Goal: Communication & Community: Answer question/provide support

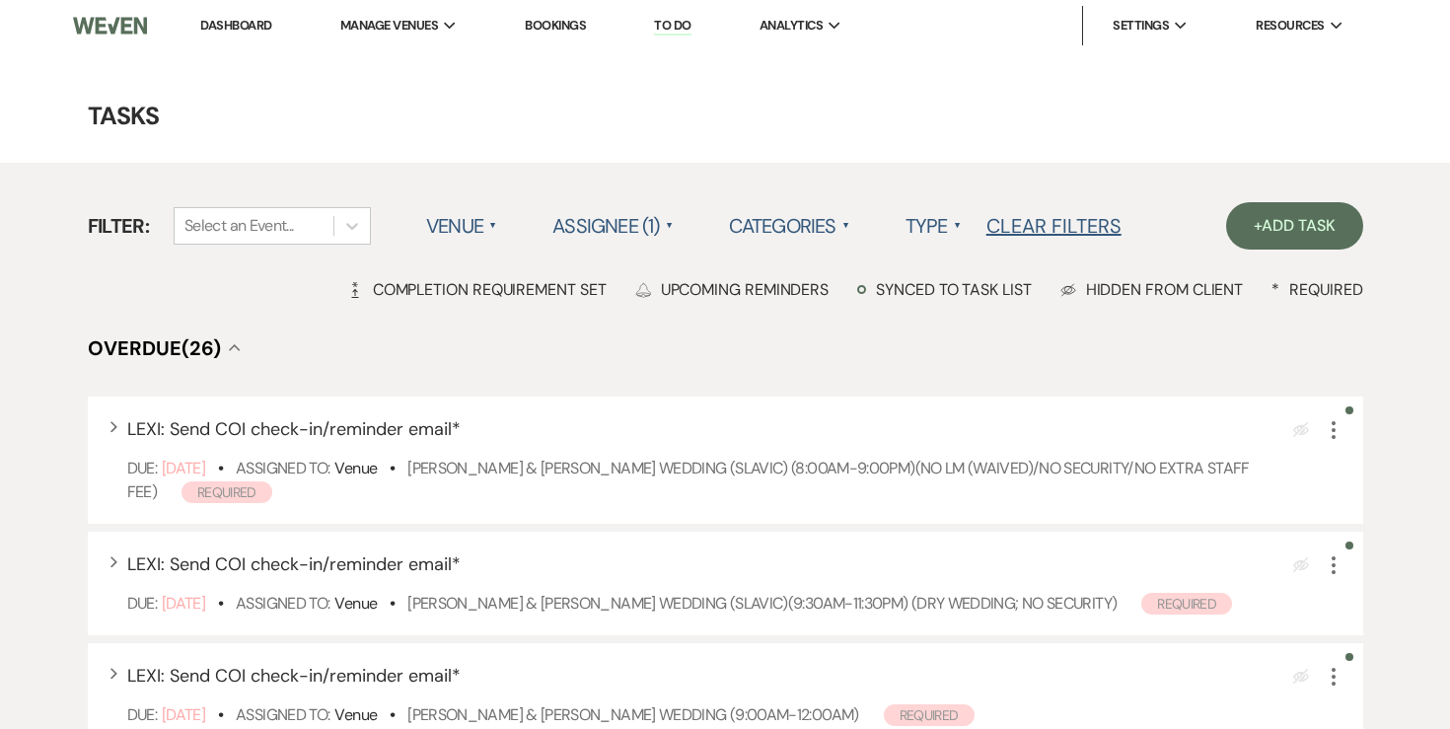
click at [248, 29] on link "Dashboard" at bounding box center [235, 25] width 71 height 17
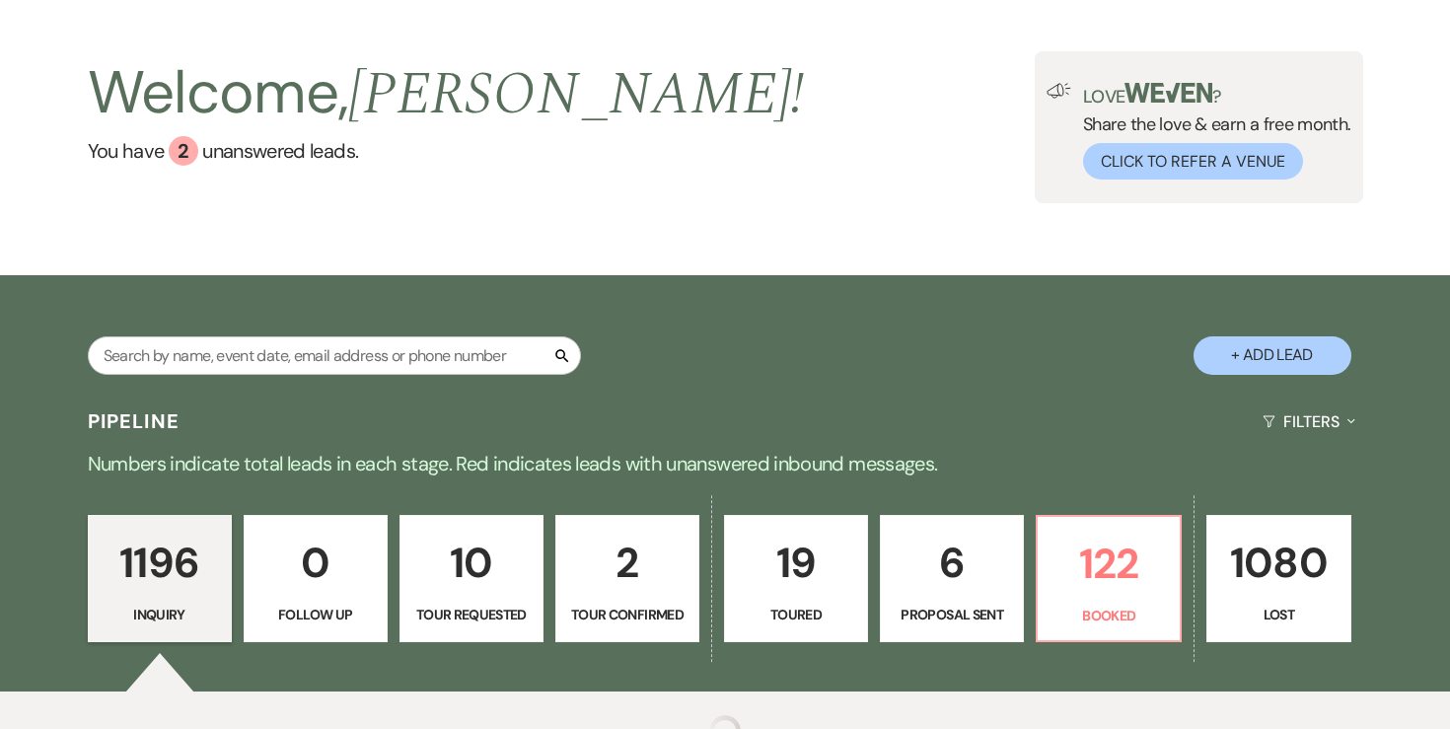
scroll to position [81, 0]
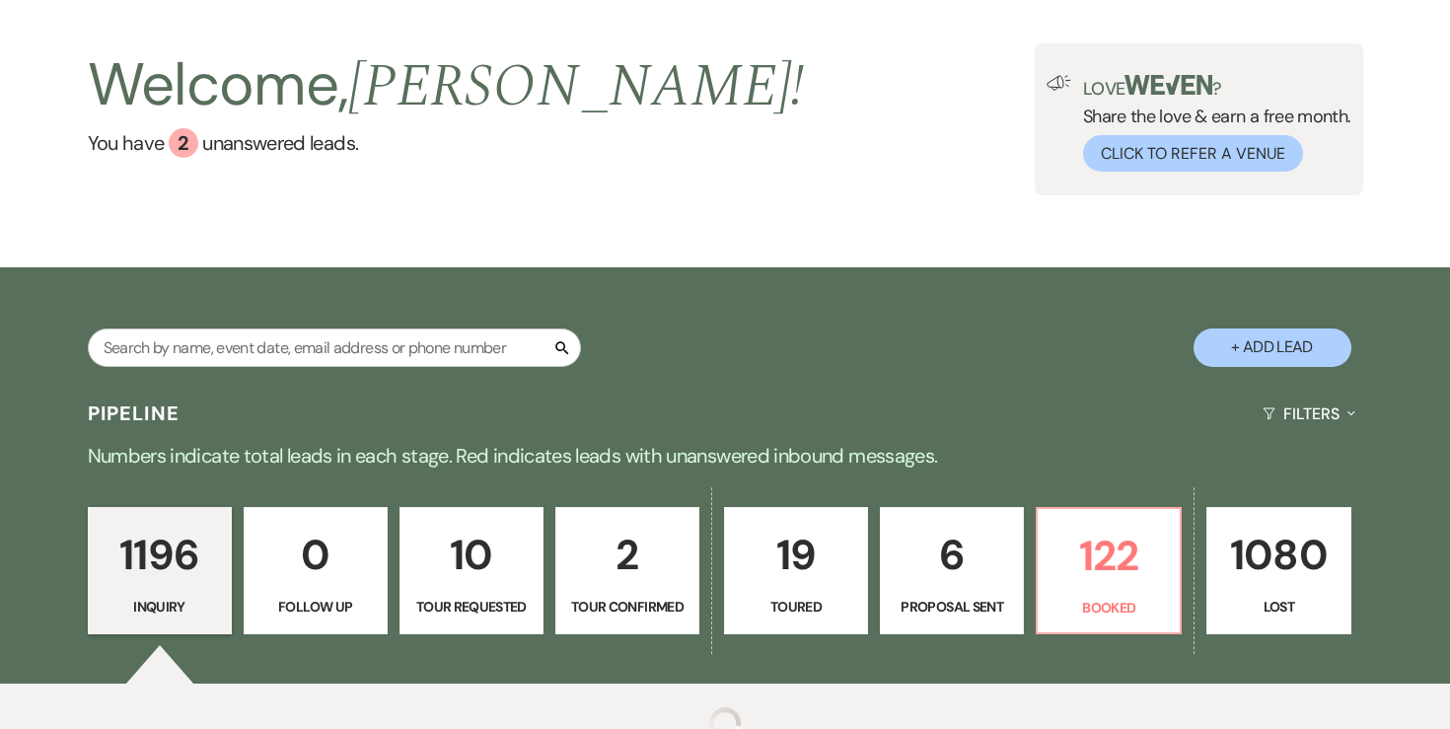
click at [965, 578] on p "6" at bounding box center [952, 555] width 118 height 66
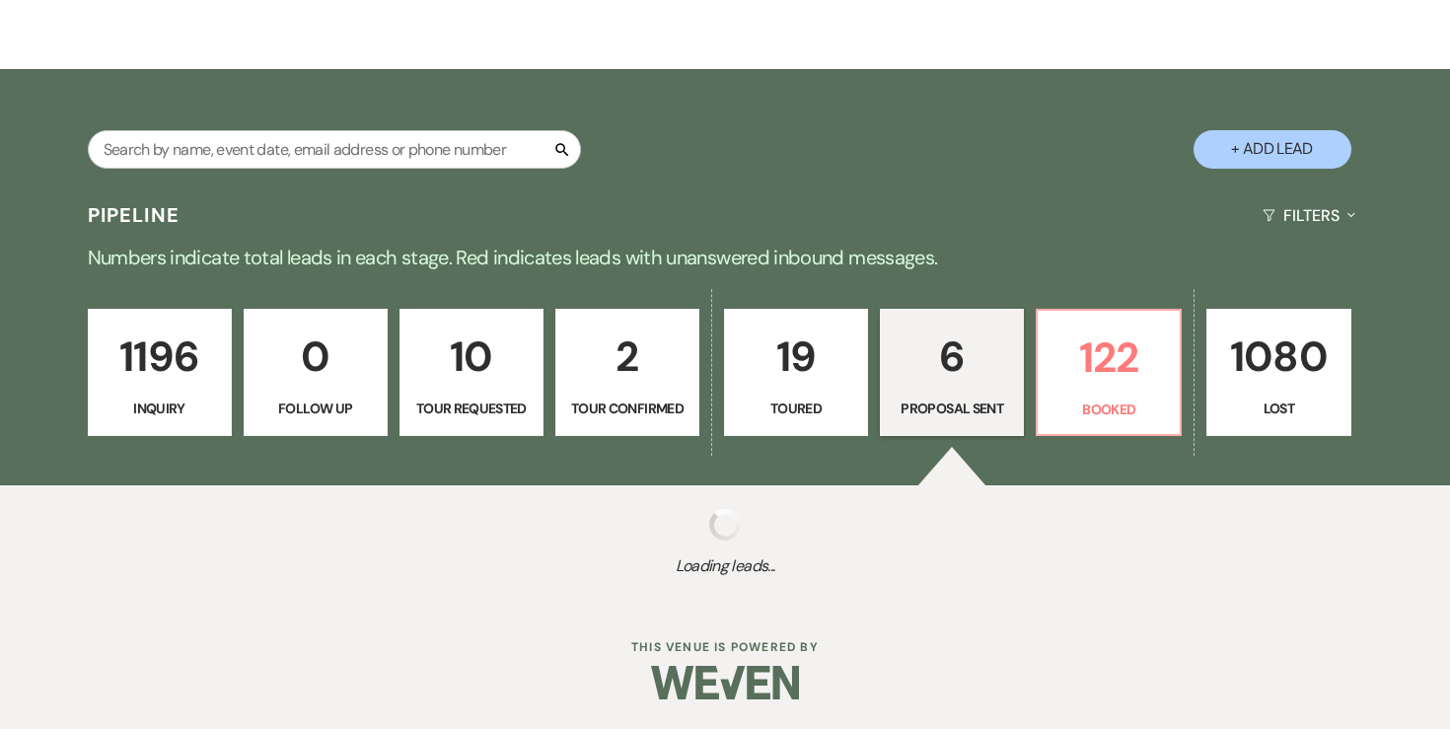
select select "6"
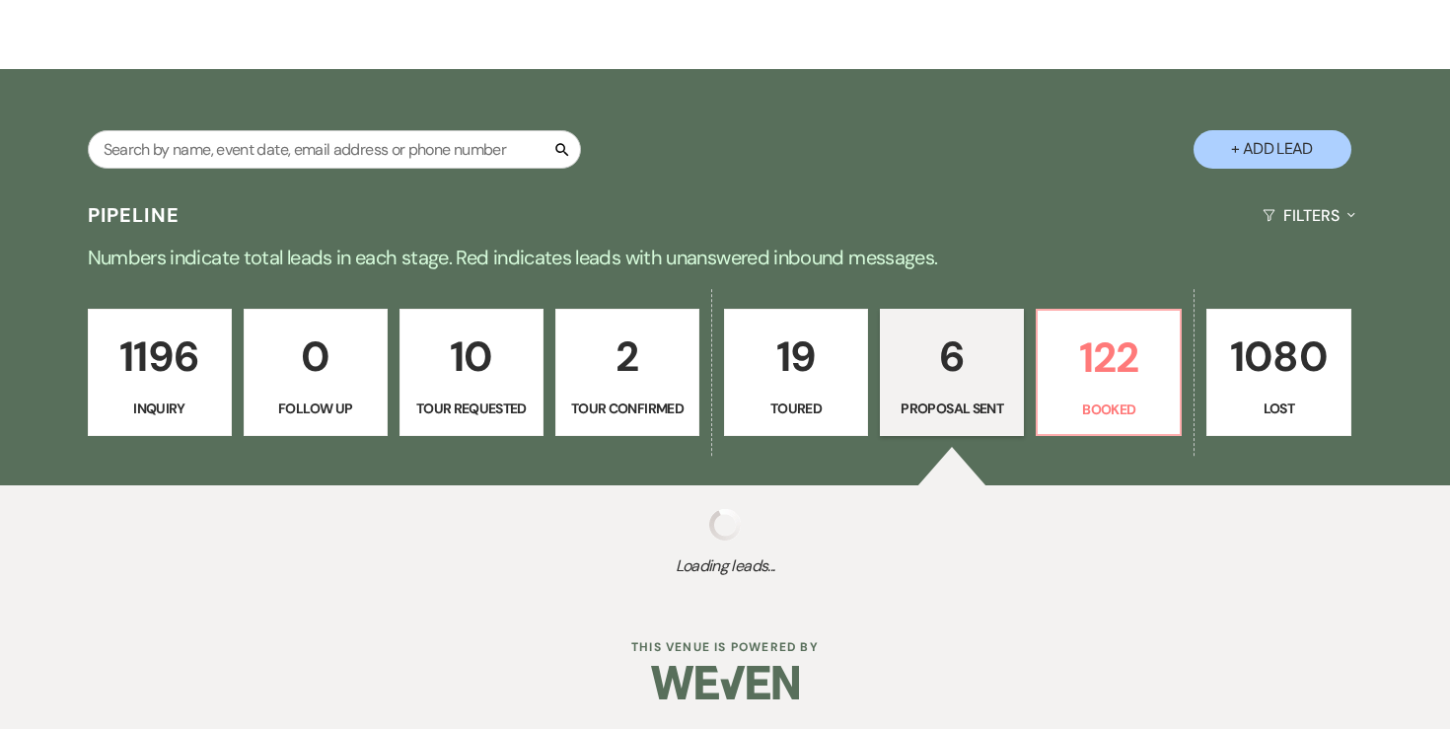
select select "6"
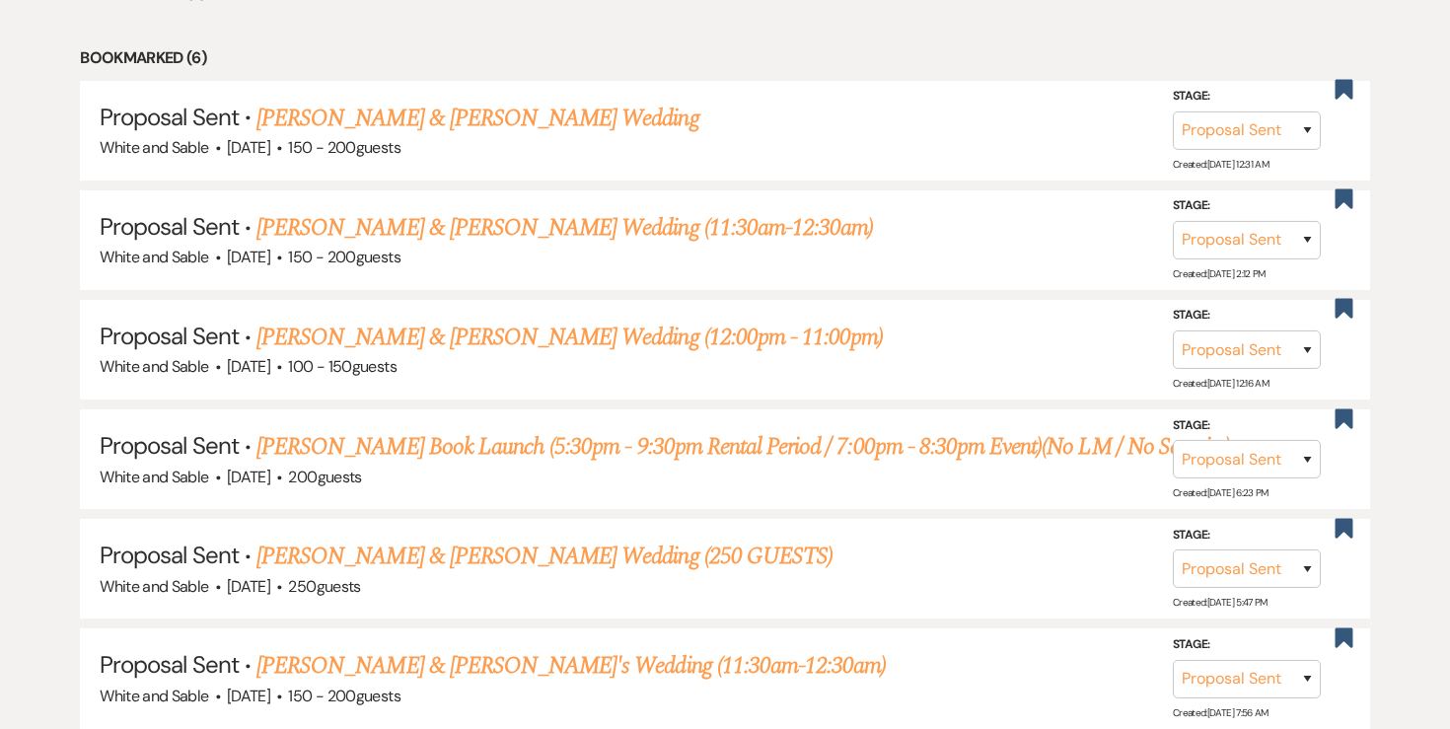
scroll to position [864, 0]
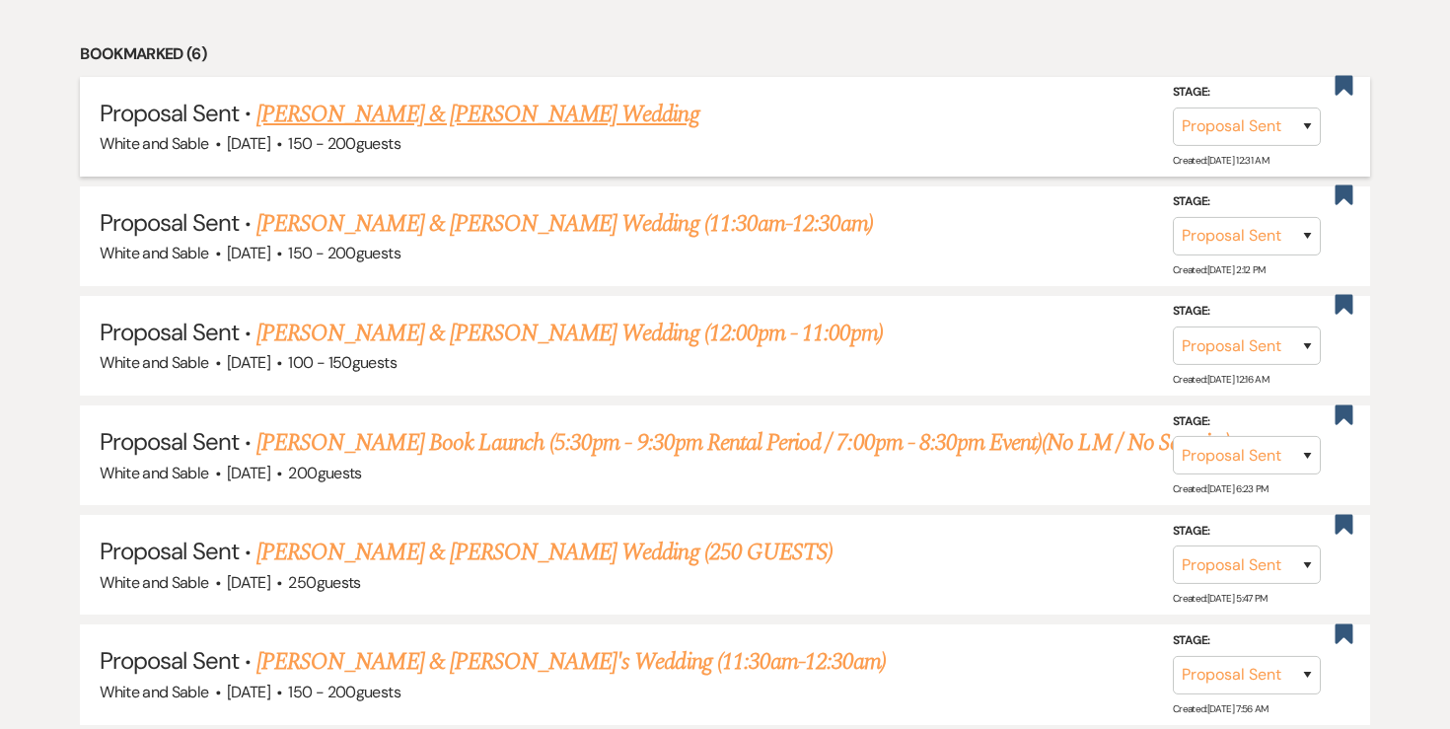
click at [579, 109] on link "[PERSON_NAME] & [PERSON_NAME] Wedding" at bounding box center [477, 115] width 442 height 36
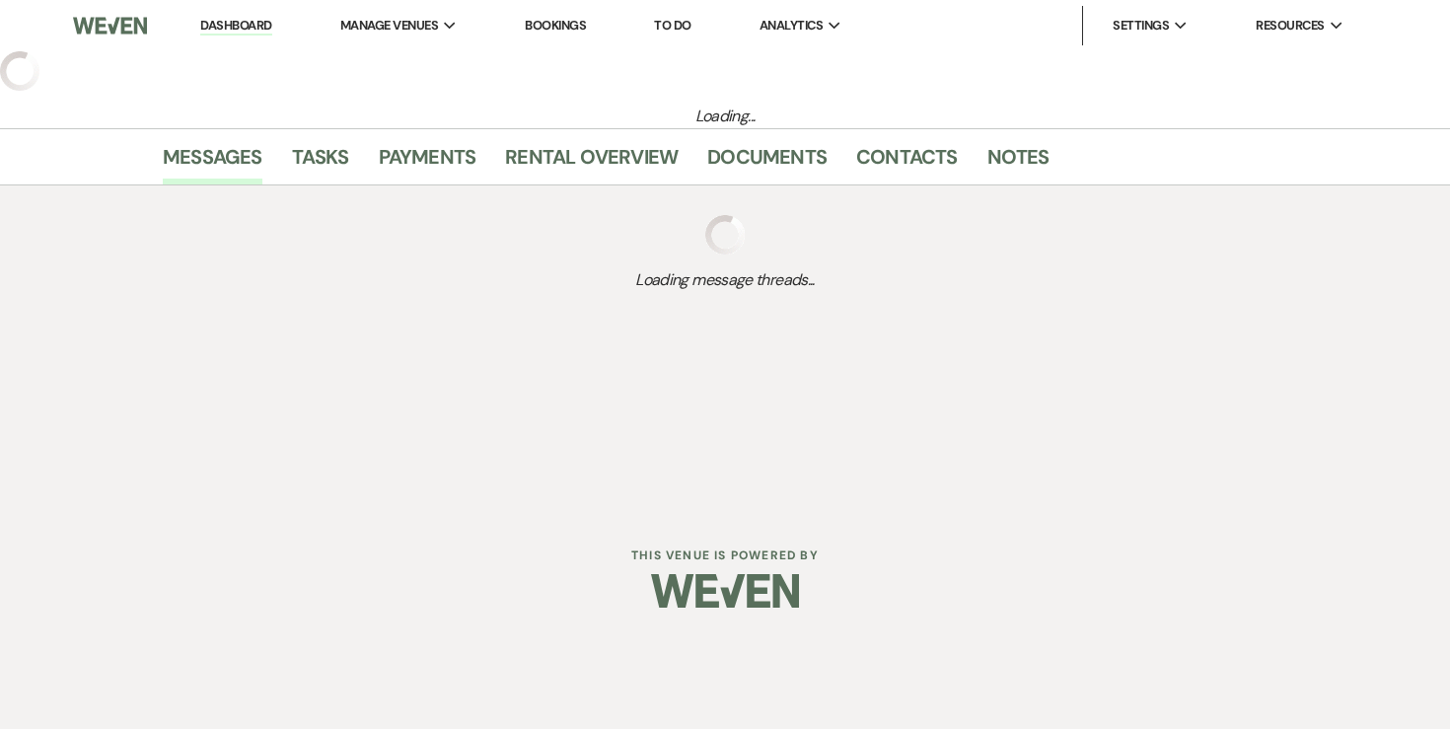
select select "6"
select select "12"
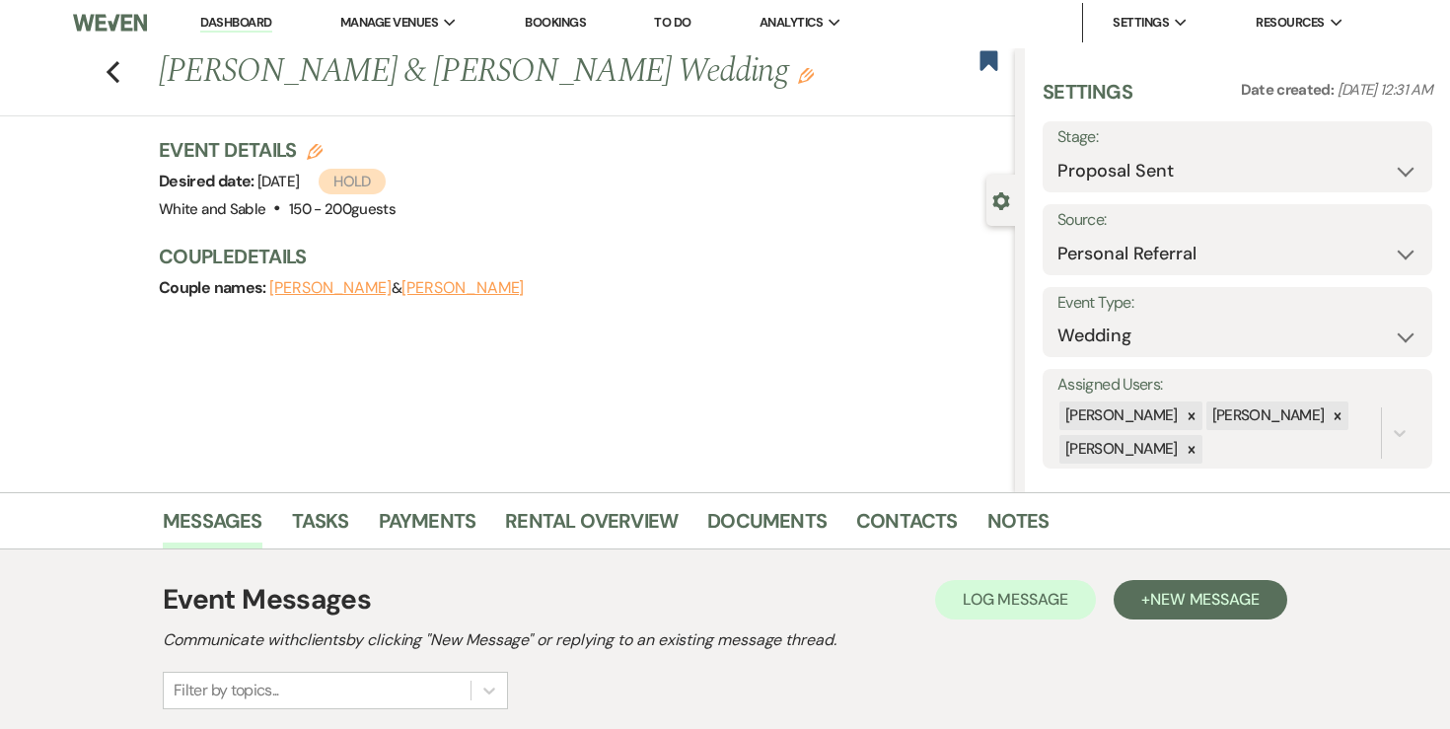
scroll to position [2, 0]
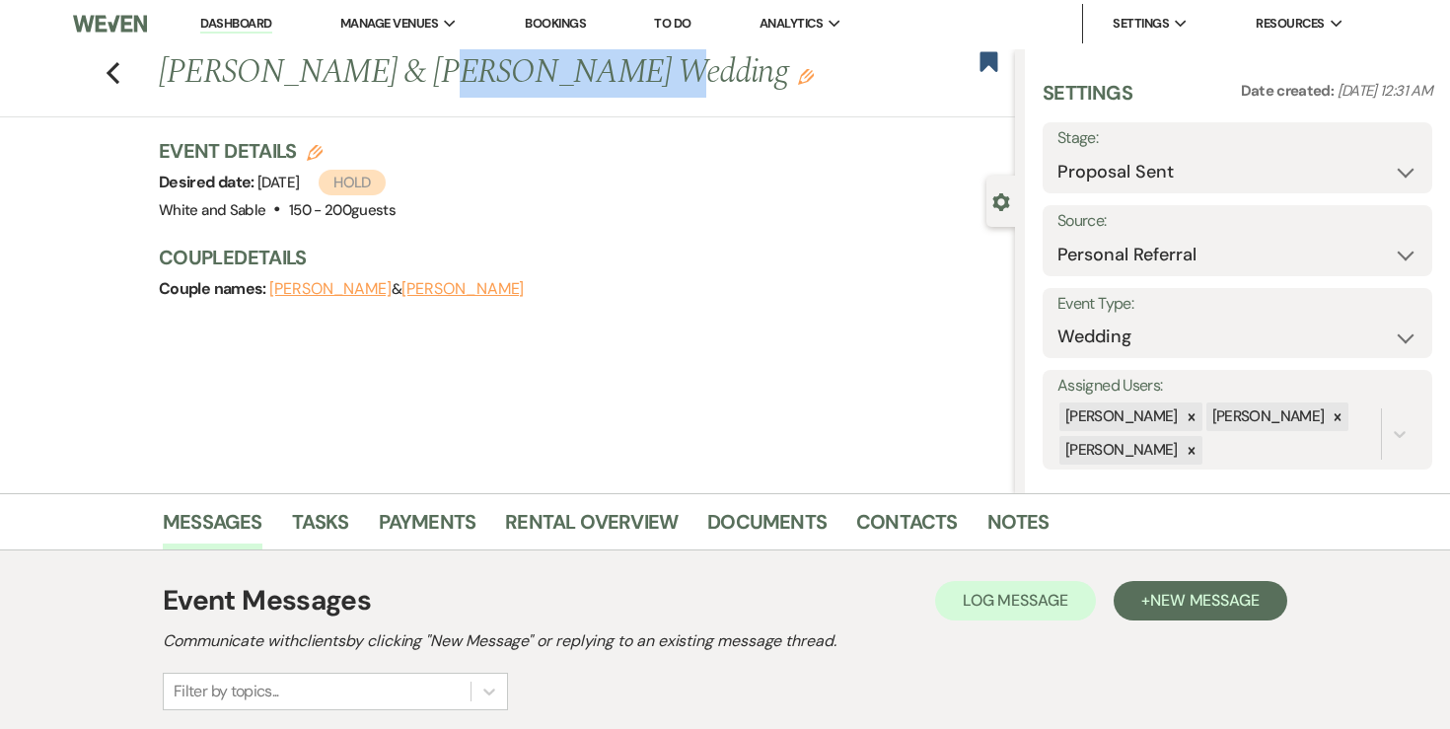
drag, startPoint x: 394, startPoint y: 71, endPoint x: 558, endPoint y: 94, distance: 166.3
click at [559, 94] on h1 "[PERSON_NAME] & [PERSON_NAME] Wedding Edit" at bounding box center [497, 72] width 677 height 47
copy h1 "[PERSON_NAME]"
click at [275, 133] on div "Previous [PERSON_NAME] & [PERSON_NAME] Wedding Edit Bookmark Gear Settings Sett…" at bounding box center [507, 271] width 1015 height 444
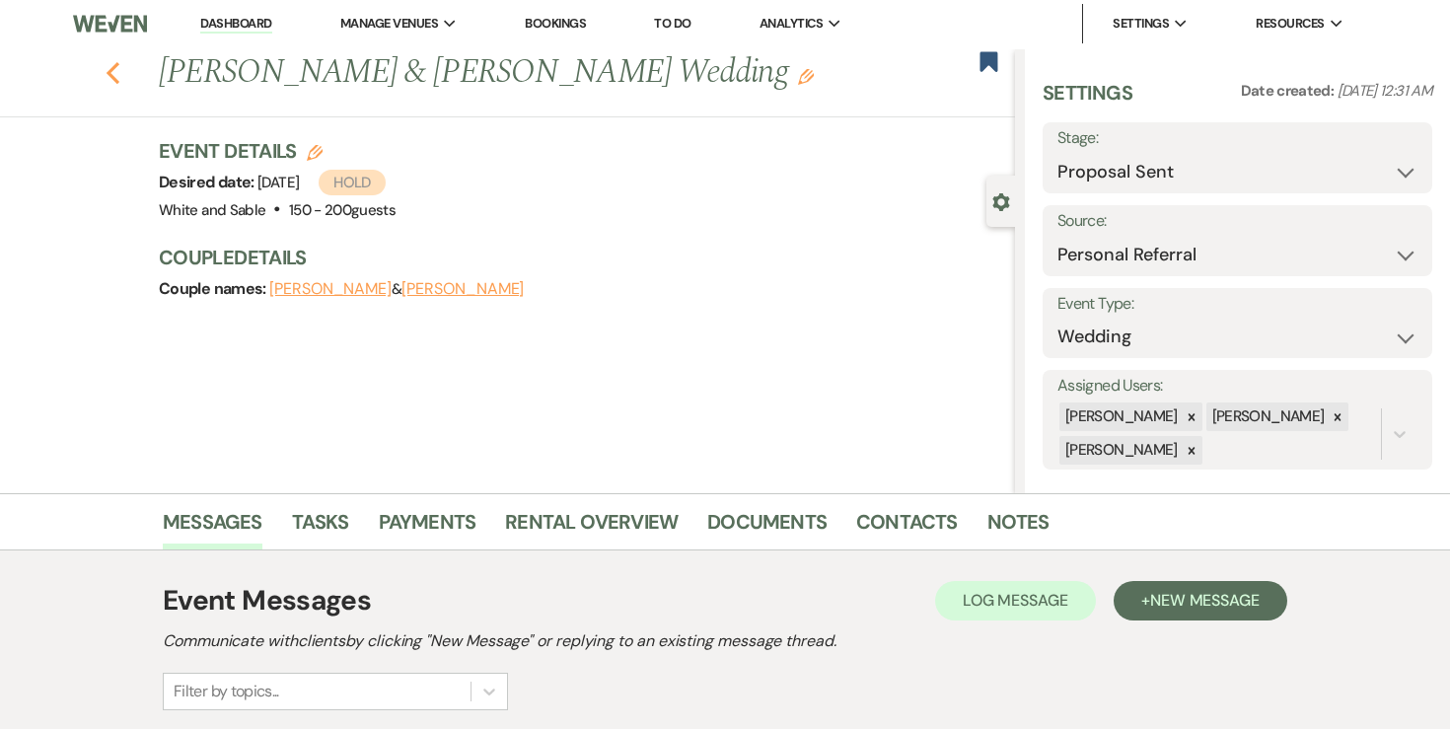
click at [114, 65] on use "button" at bounding box center [113, 73] width 13 height 22
select select "6"
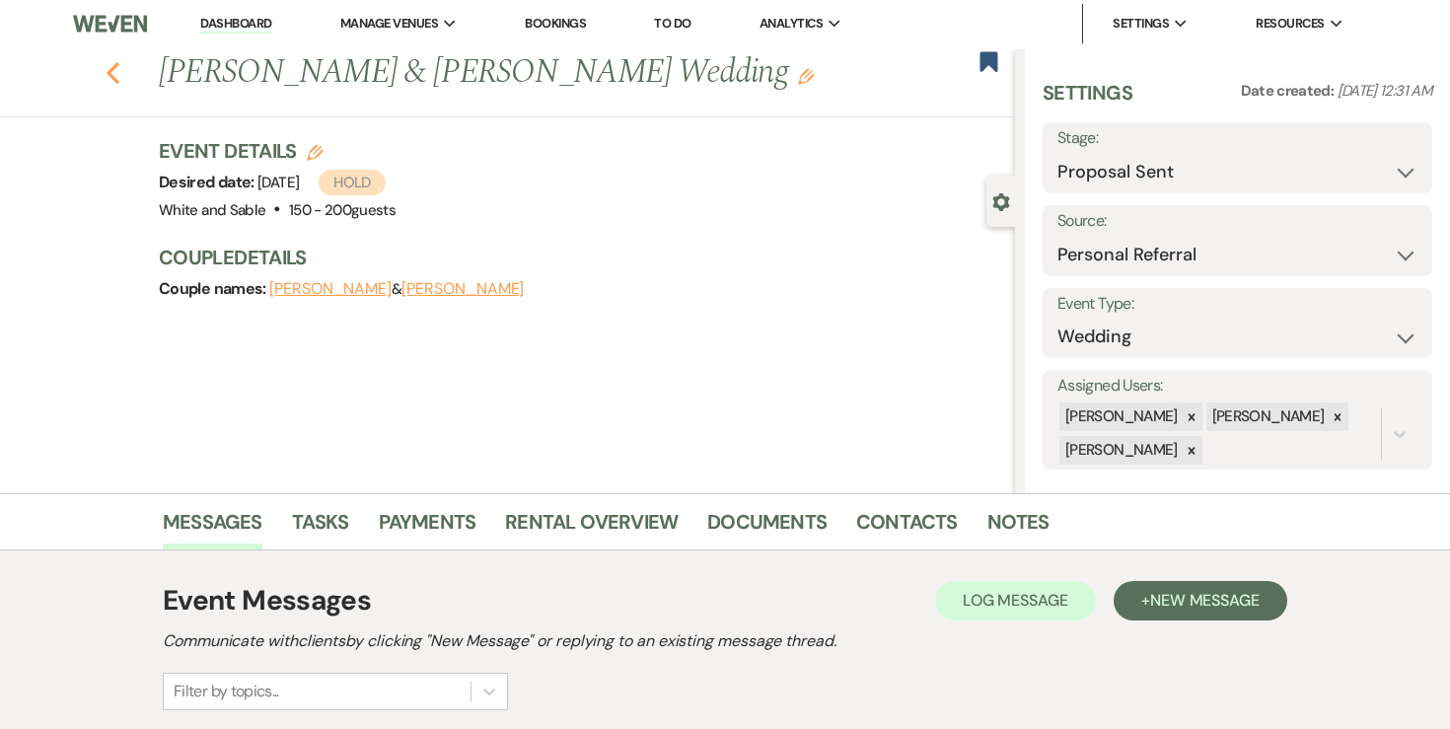
select select "6"
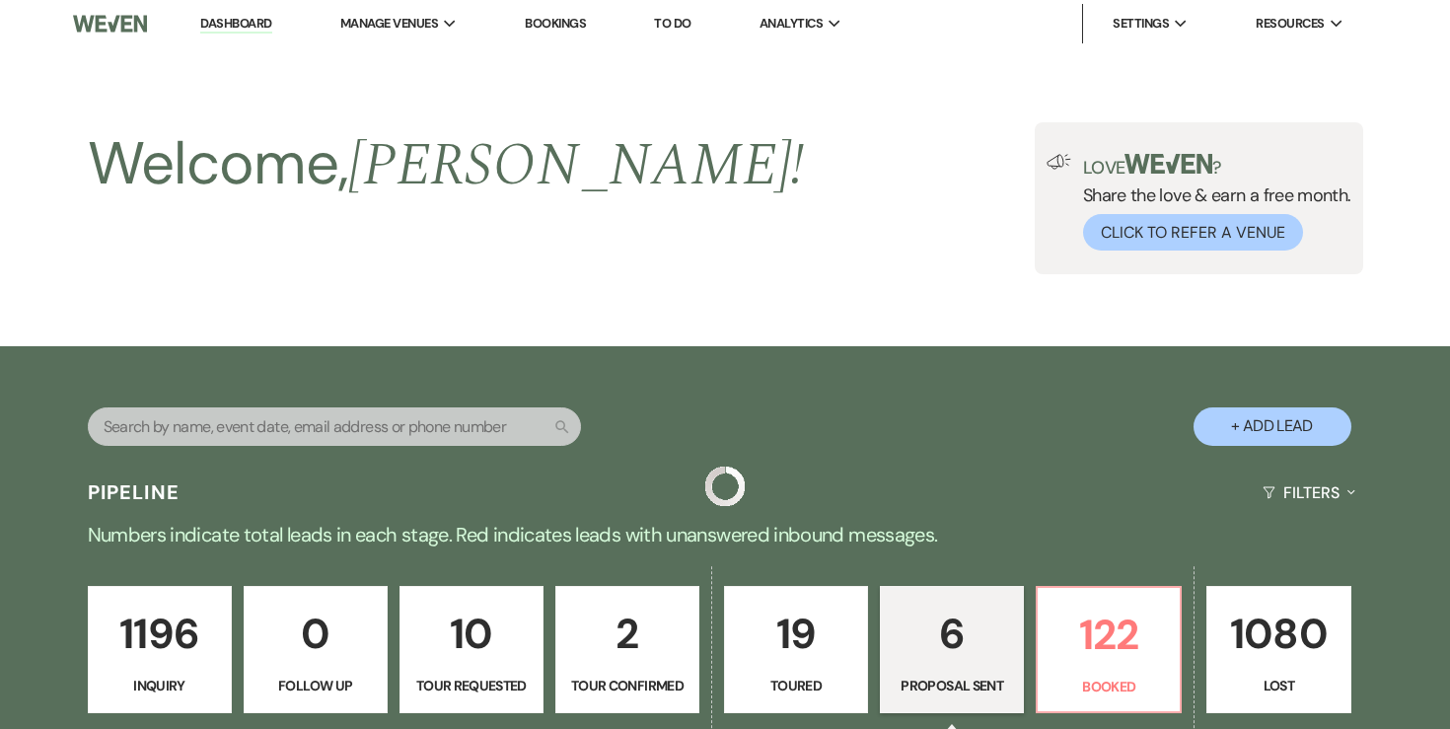
scroll to position [864, 0]
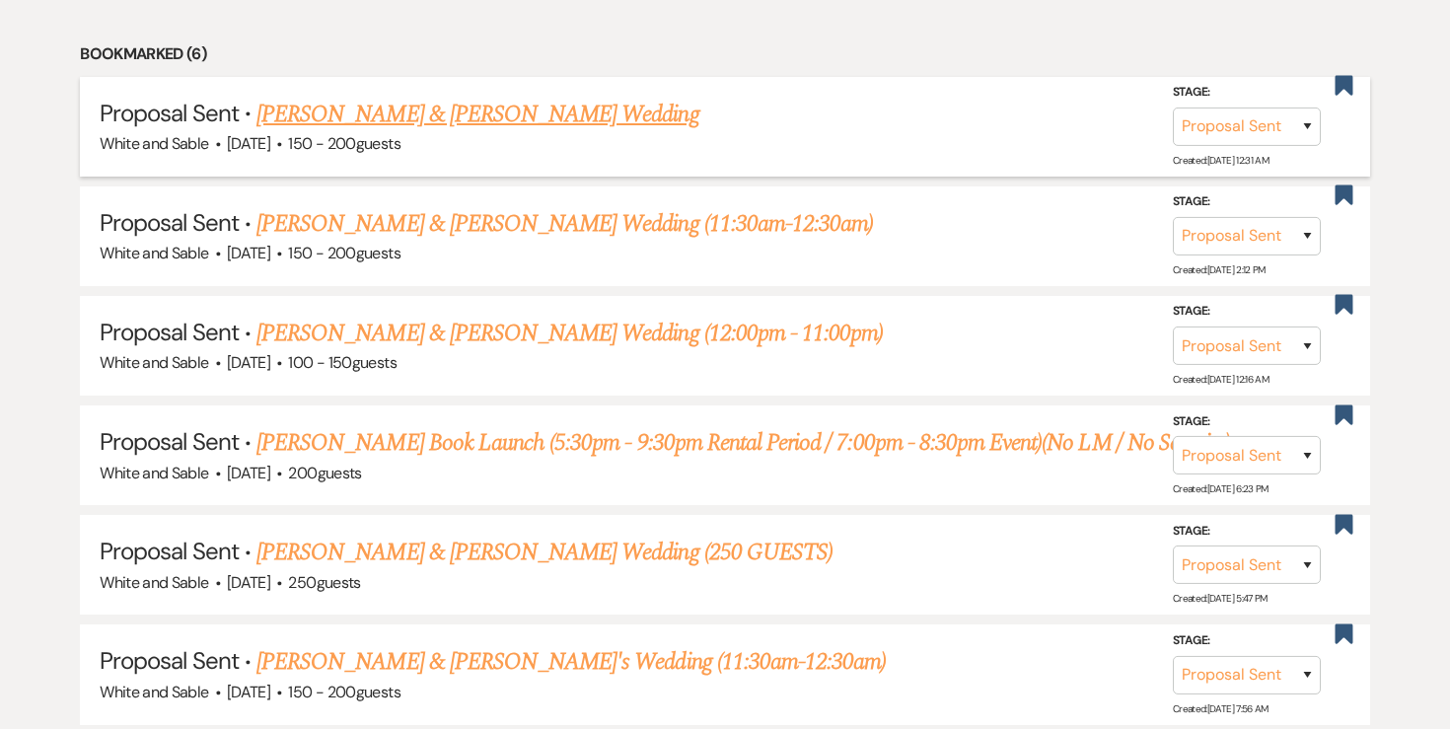
click at [375, 103] on link "[PERSON_NAME] & [PERSON_NAME] Wedding" at bounding box center [477, 115] width 442 height 36
select select "6"
select select "12"
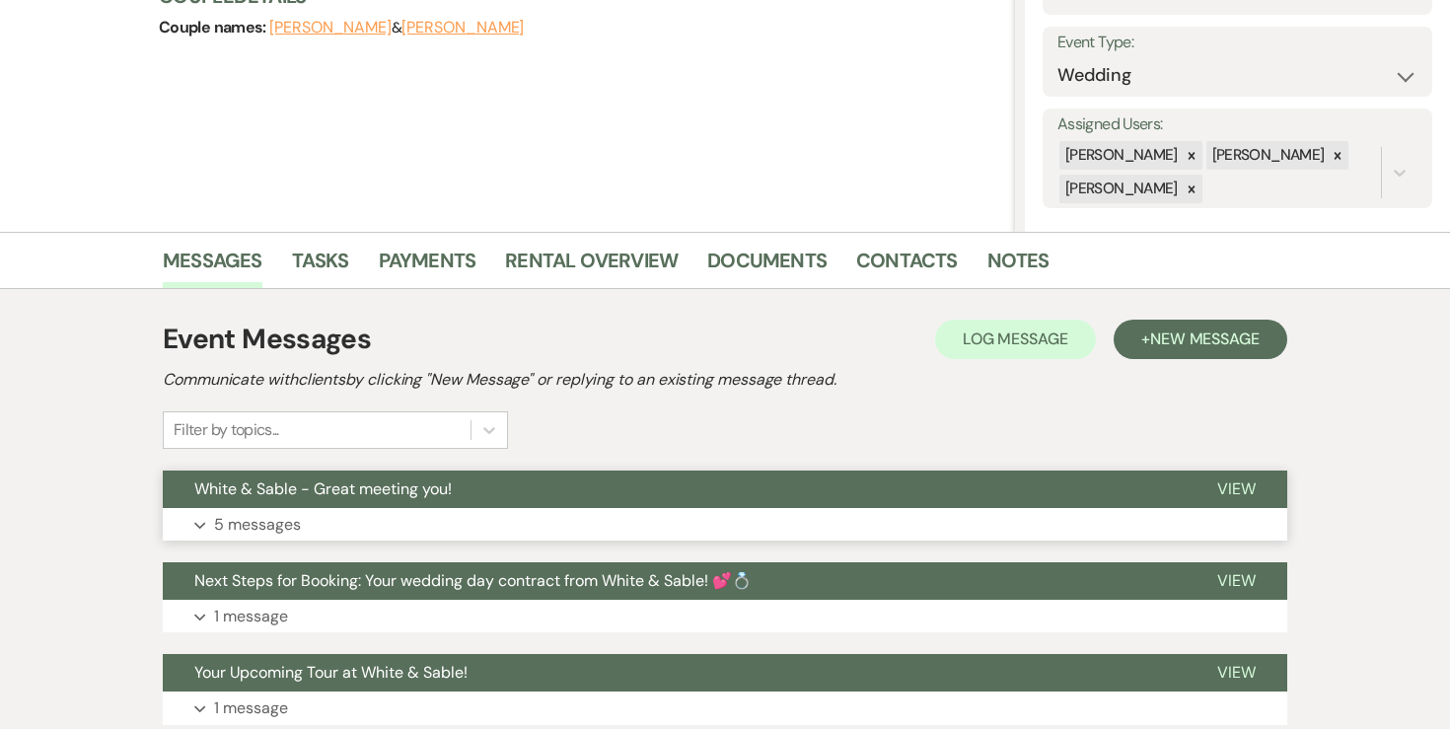
scroll to position [279, 0]
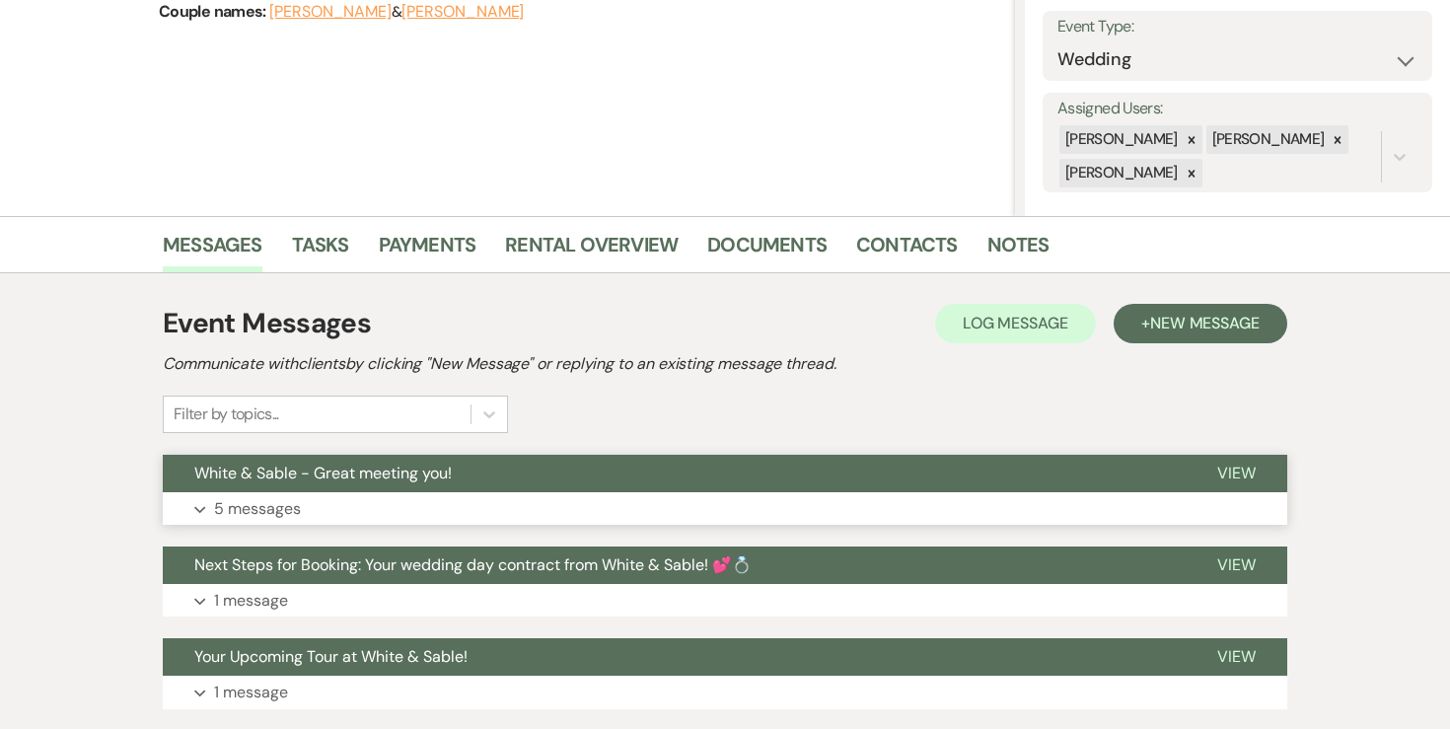
click at [254, 513] on p "5 messages" at bounding box center [257, 509] width 87 height 26
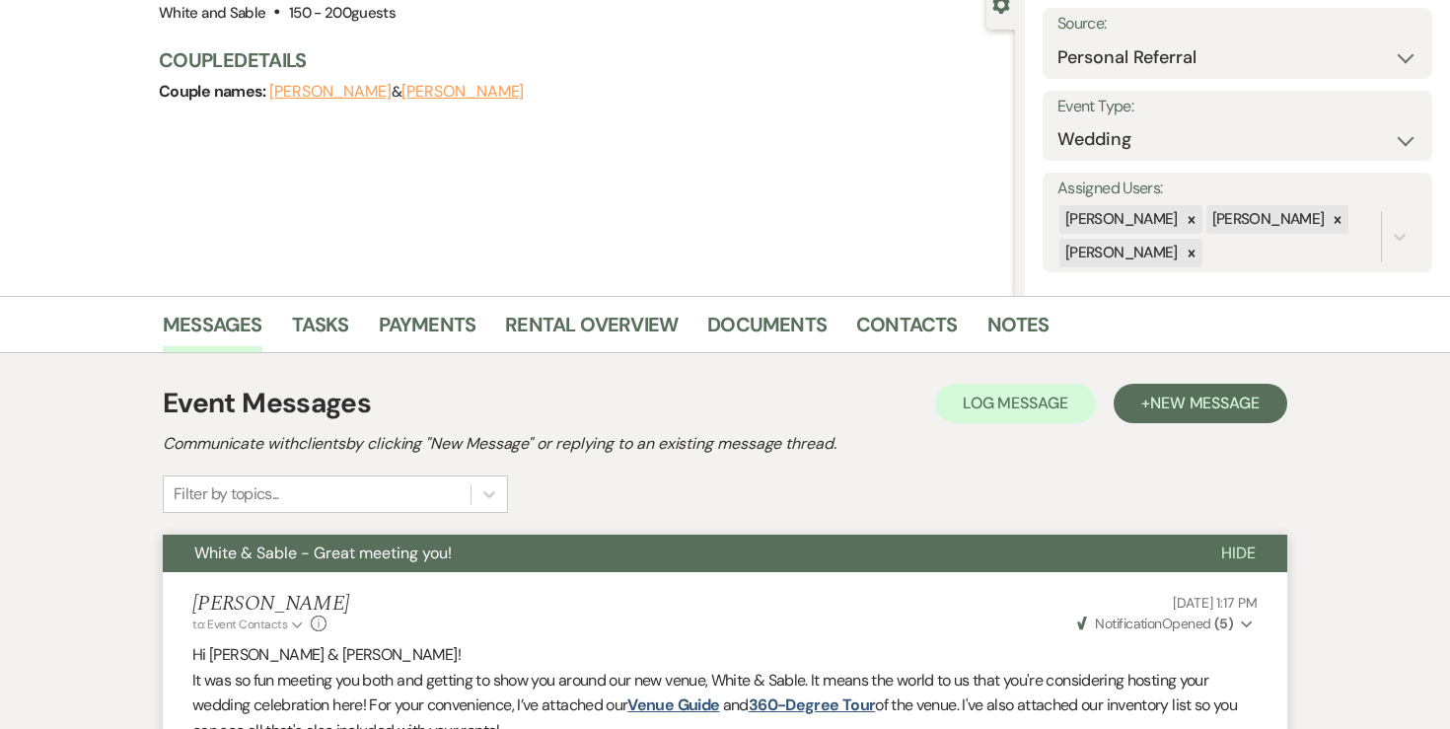
scroll to position [0, 0]
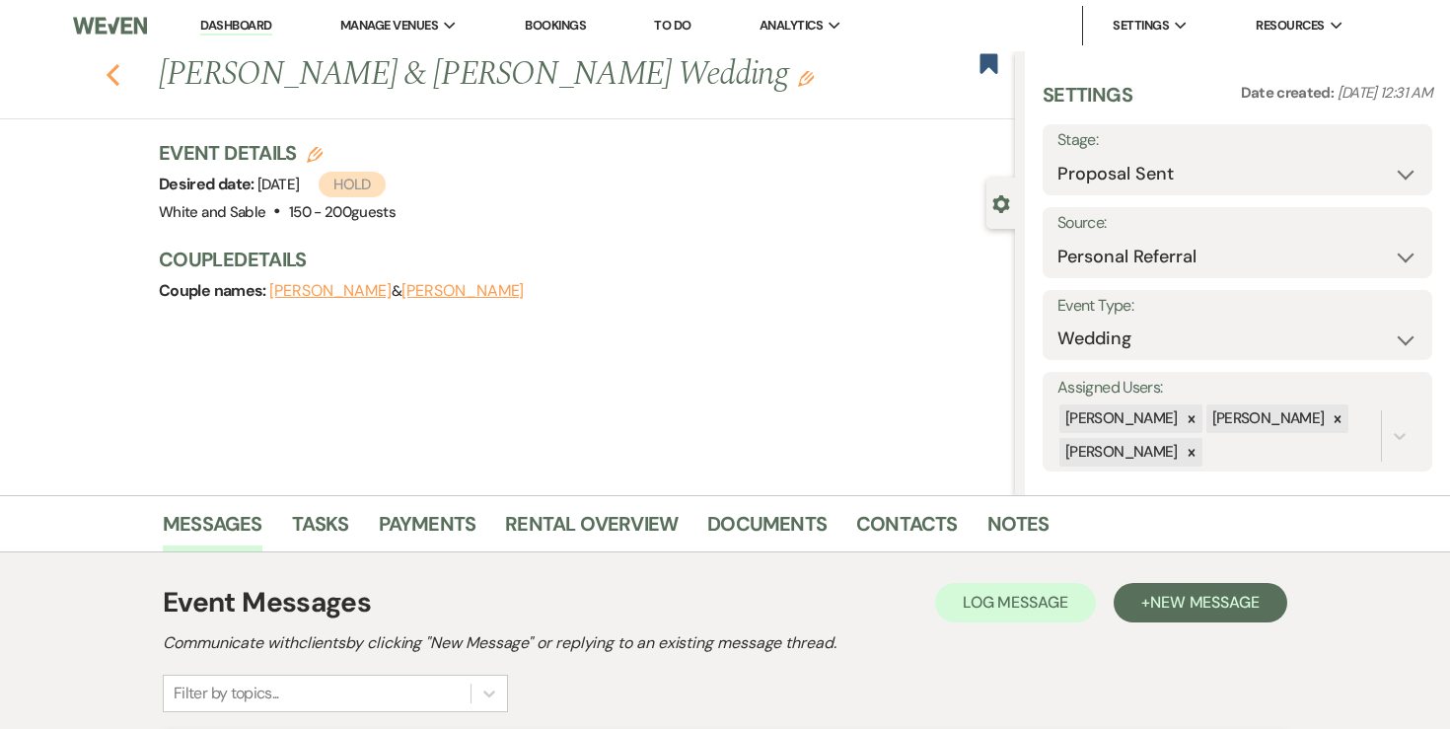
click at [116, 70] on icon "Previous" at bounding box center [113, 75] width 15 height 24
select select "6"
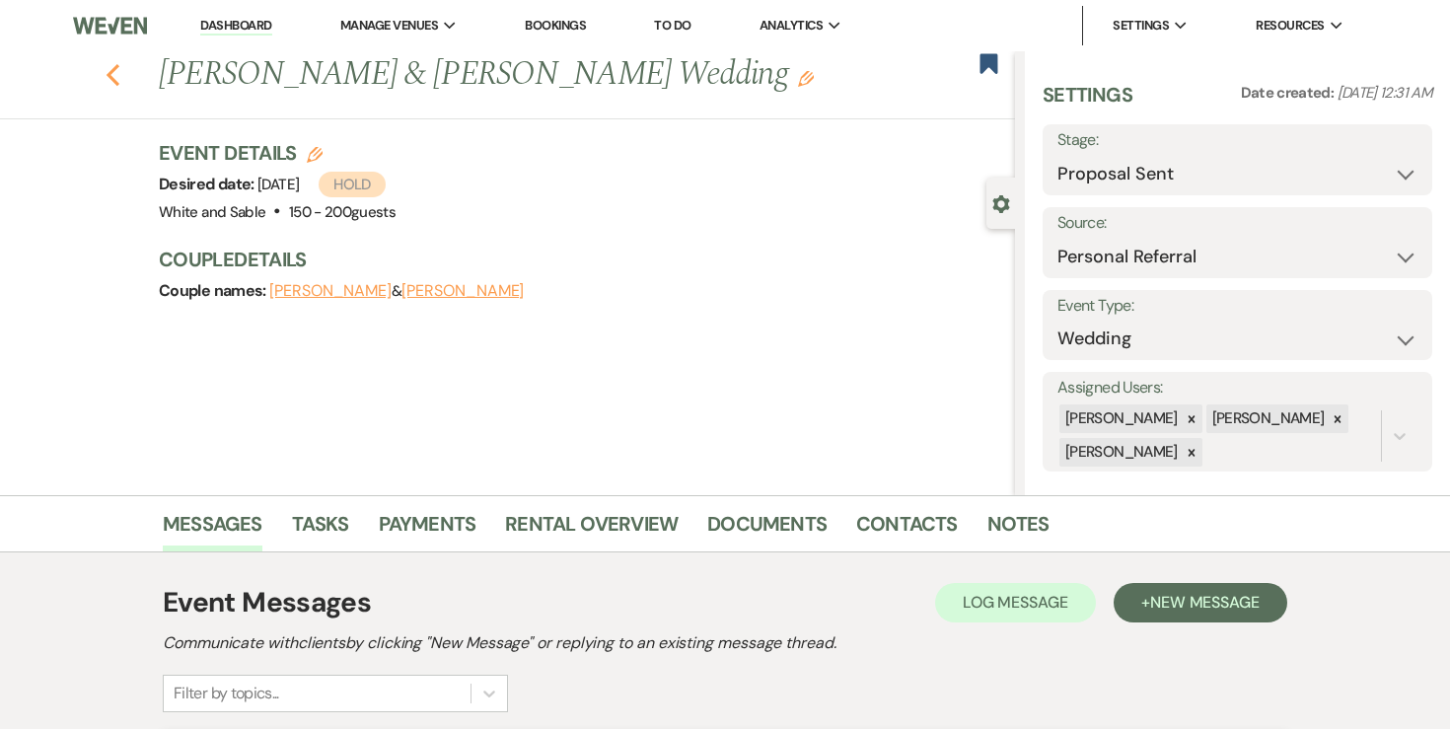
select select "6"
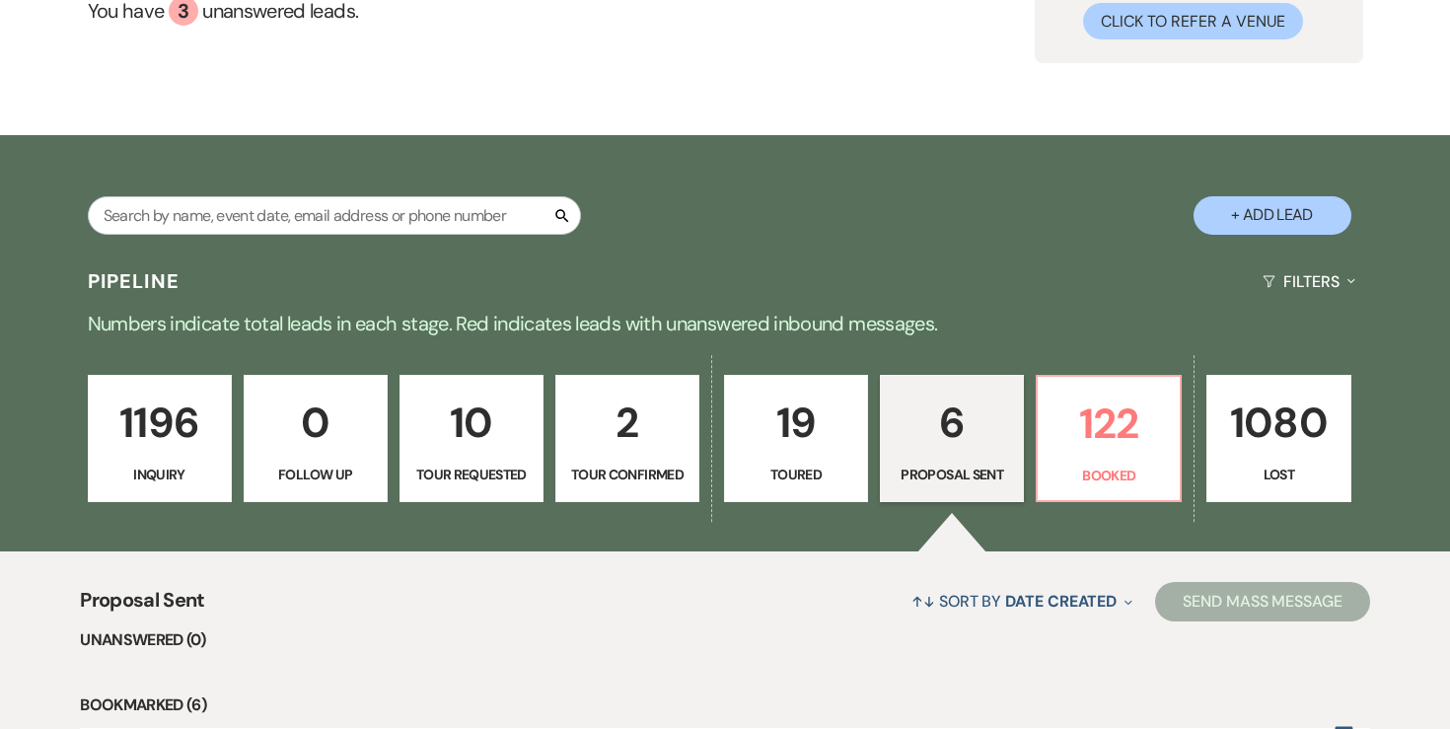
scroll to position [254, 0]
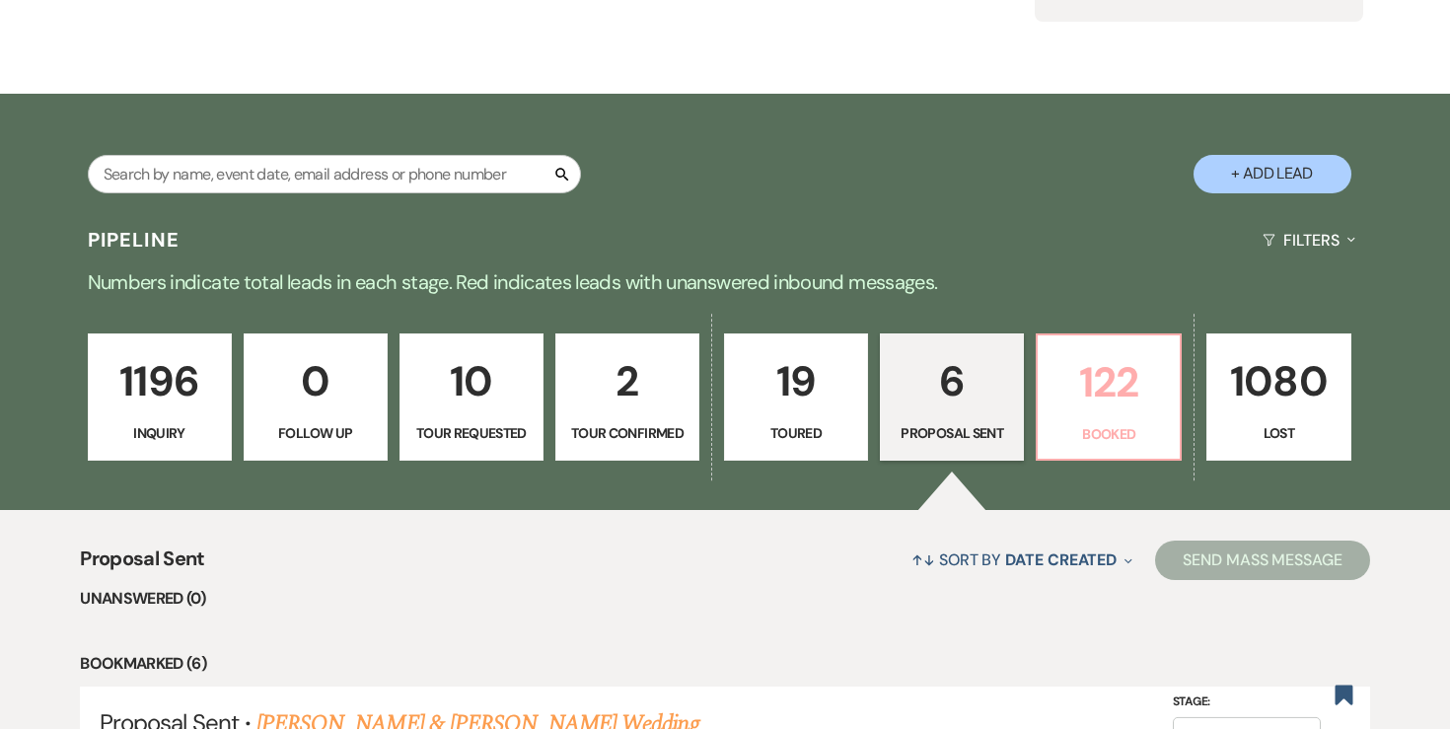
click at [1070, 420] on link "122 Booked" at bounding box center [1109, 397] width 146 height 128
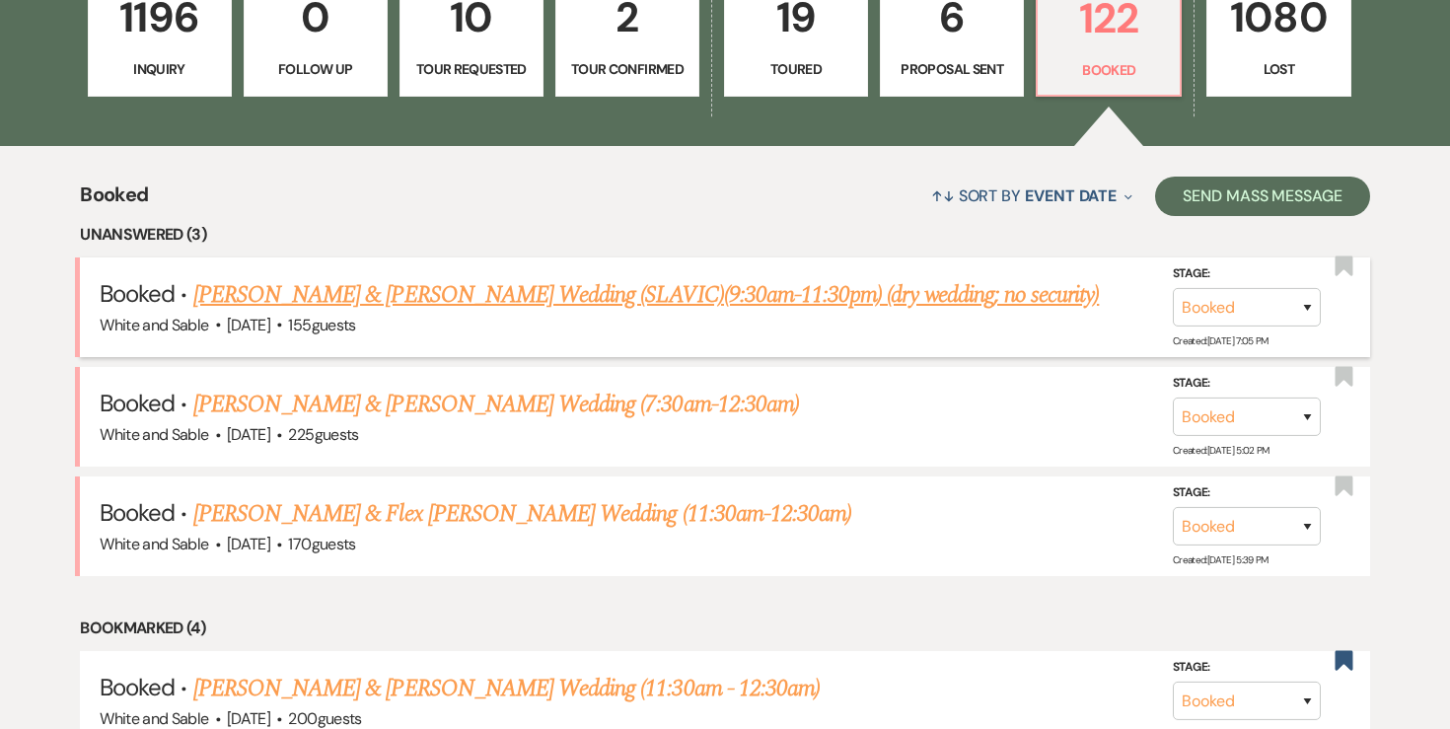
scroll to position [621, 0]
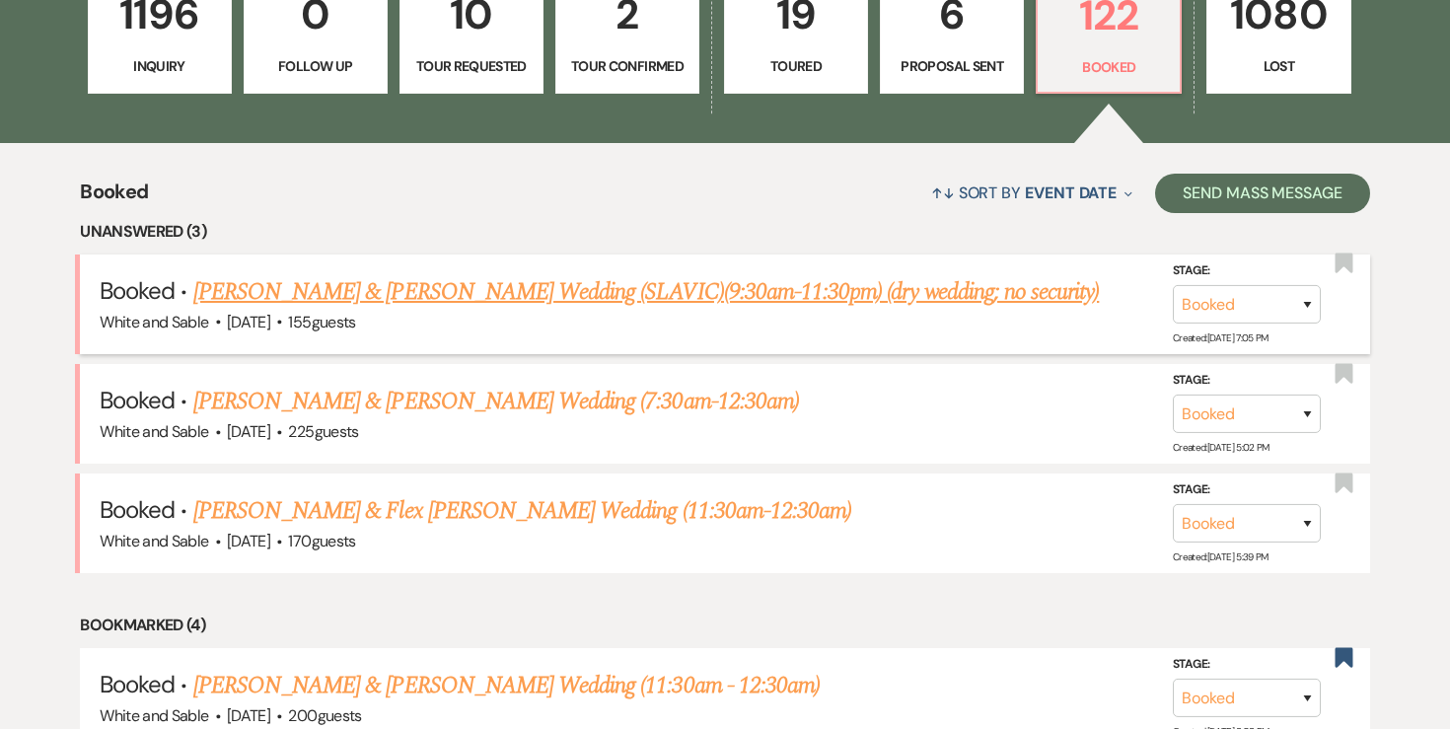
click at [678, 311] on div "White and Sable · [DATE] · 155 guests" at bounding box center [725, 323] width 1251 height 26
click at [673, 301] on link "[PERSON_NAME] & [PERSON_NAME] Wedding (SLAVIC)(9:30am-11:30pm) (dry wedding; no…" at bounding box center [646, 292] width 906 height 36
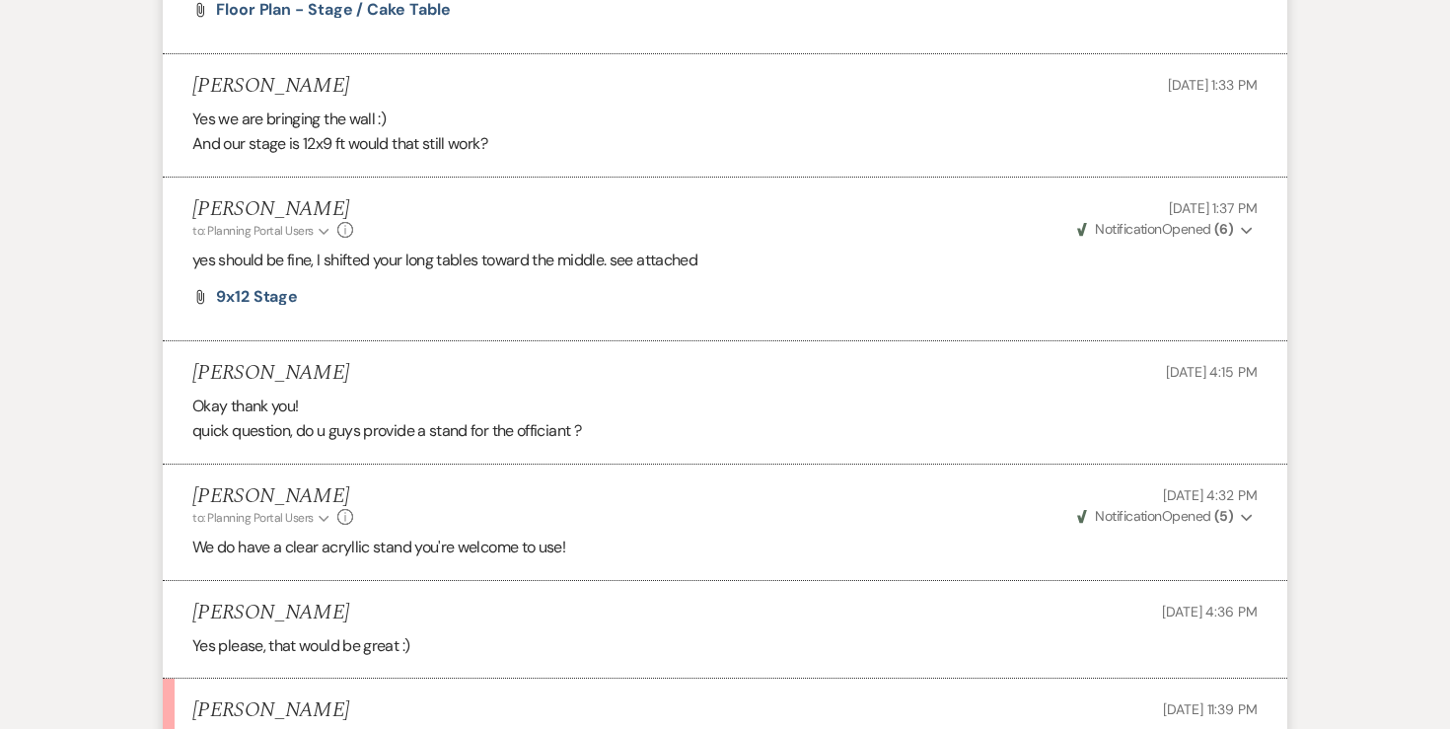
scroll to position [7408, 0]
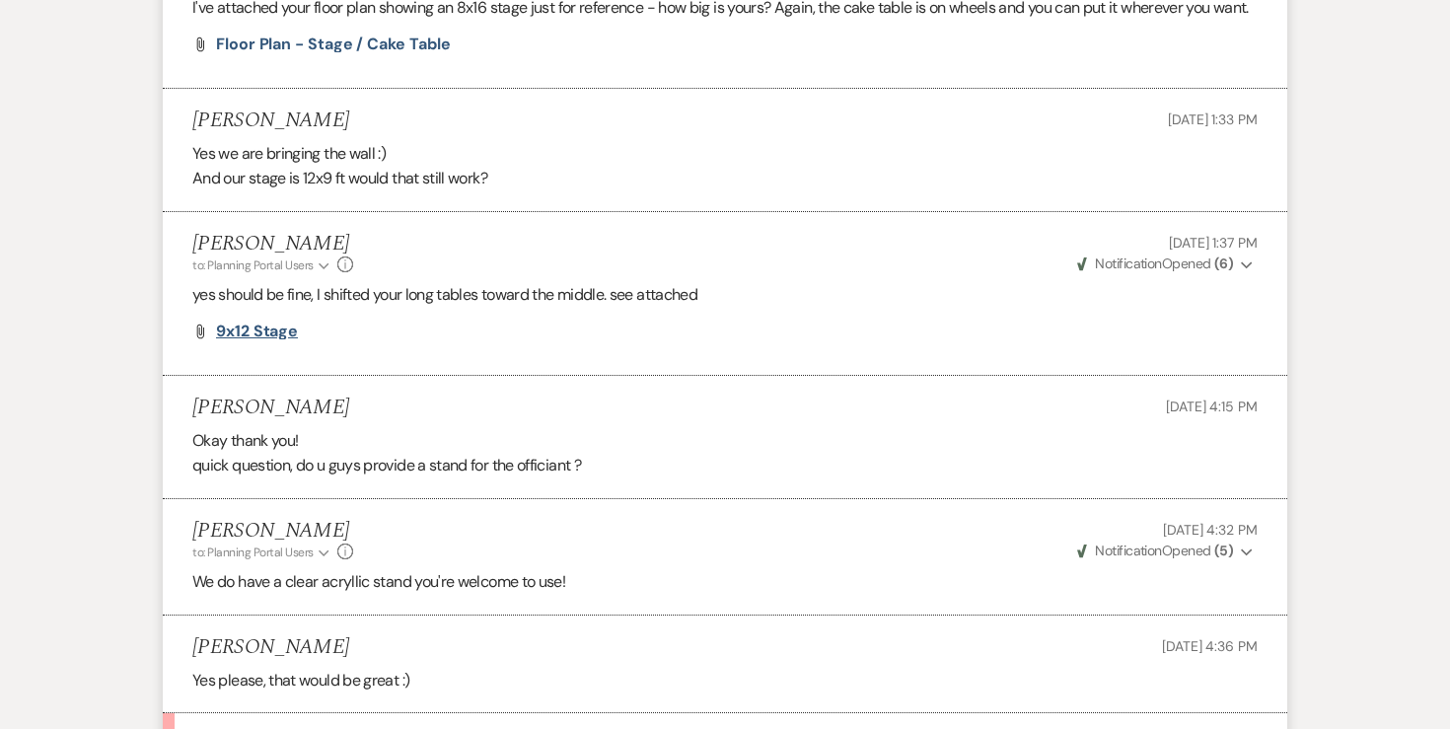
click at [268, 321] on span "9x12 stage" at bounding box center [257, 331] width 82 height 21
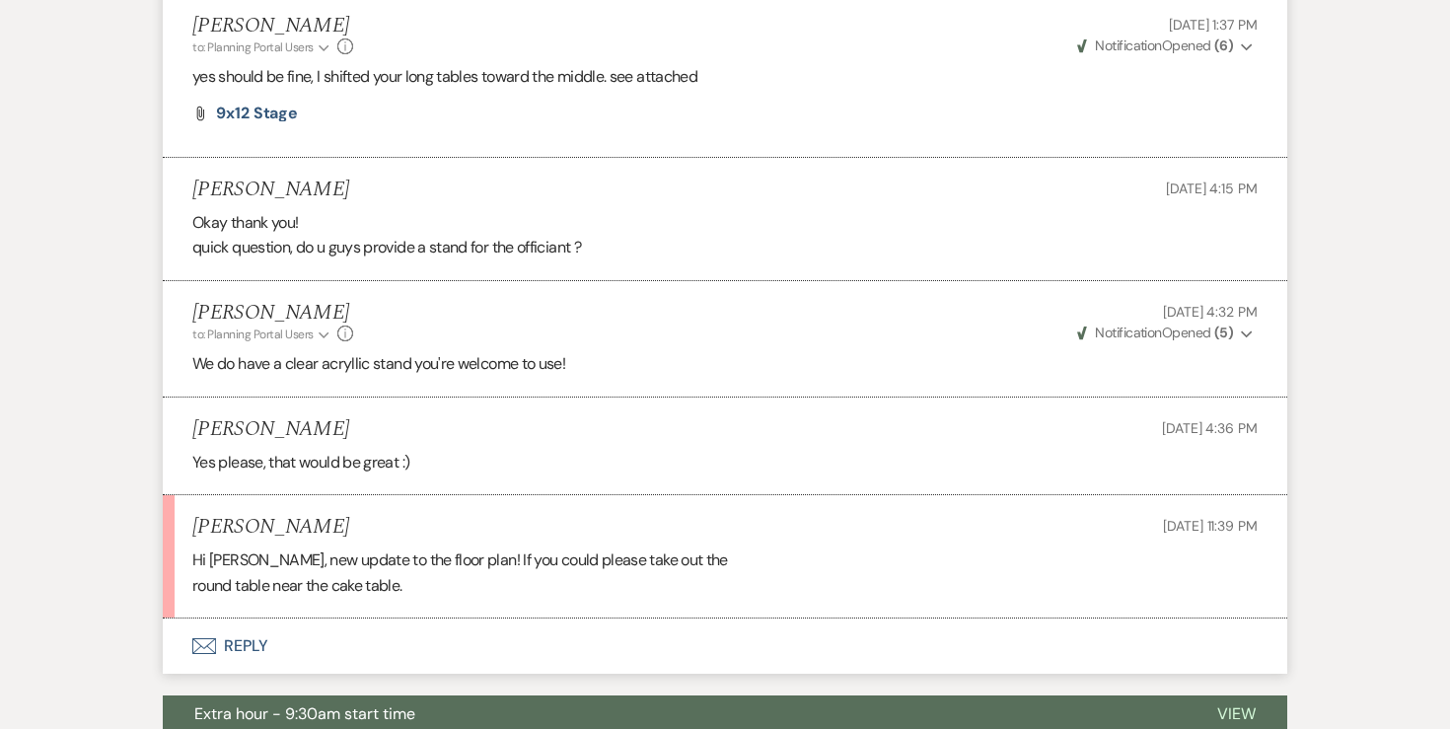
click at [239, 618] on button "Envelope Reply" at bounding box center [725, 645] width 1124 height 55
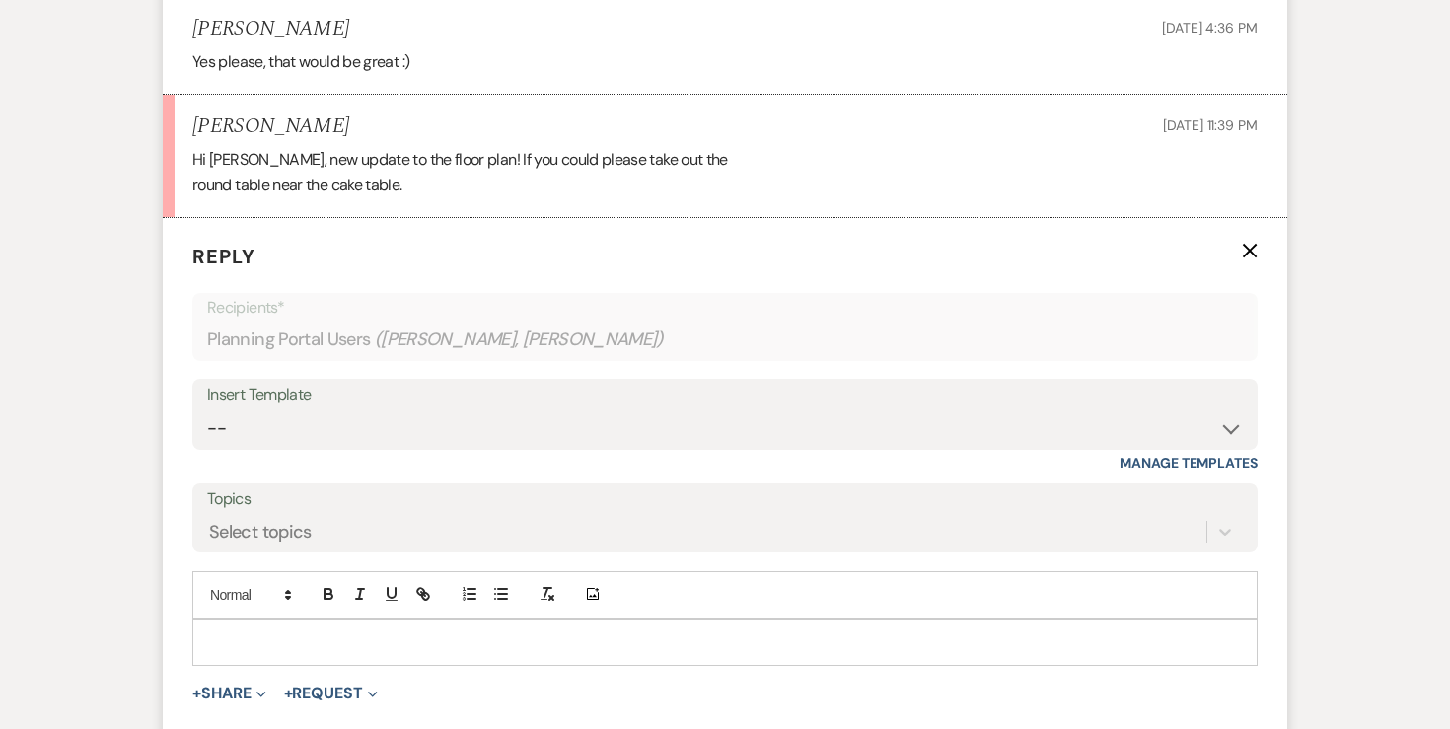
scroll to position [8033, 0]
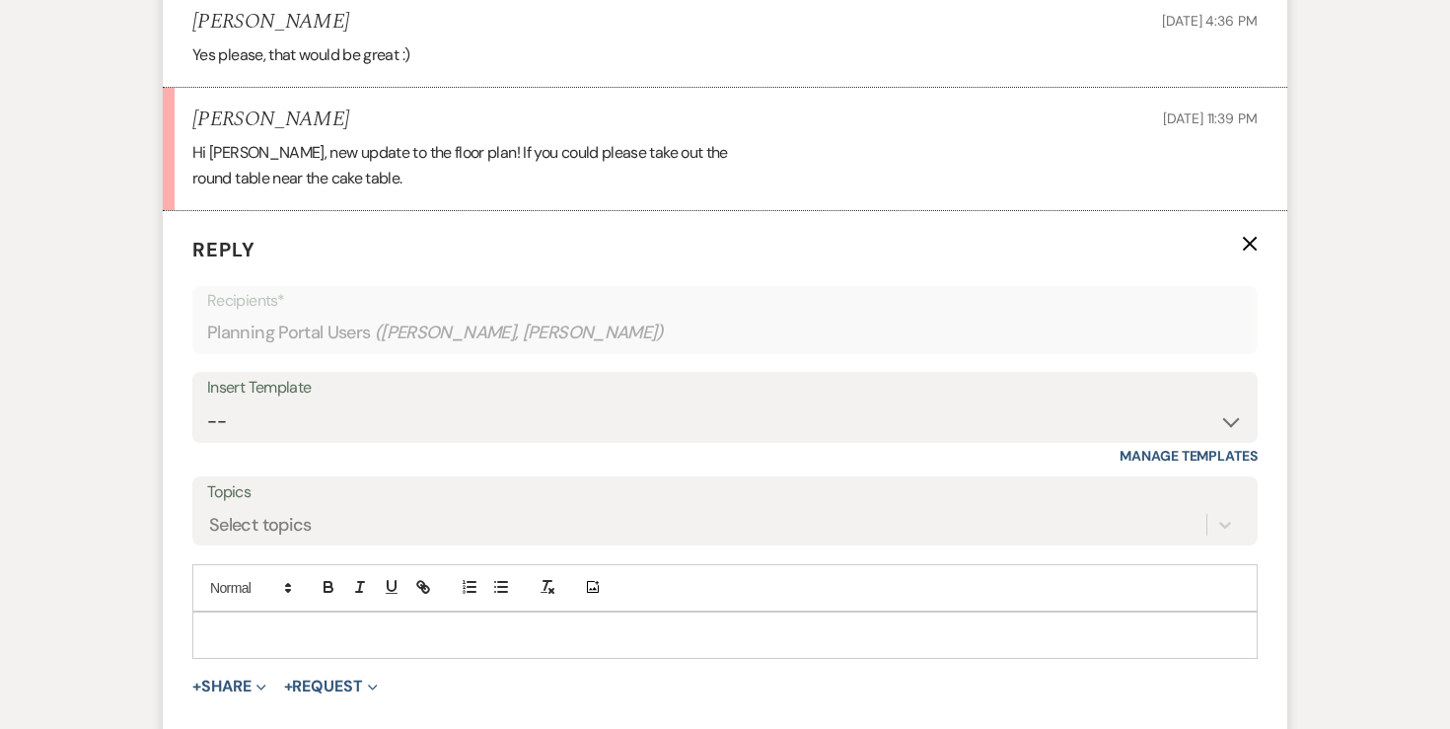
click at [416, 624] on p at bounding box center [725, 635] width 1034 height 22
click at [217, 624] on p "sure - see attached. Like that?" at bounding box center [725, 635] width 1034 height 22
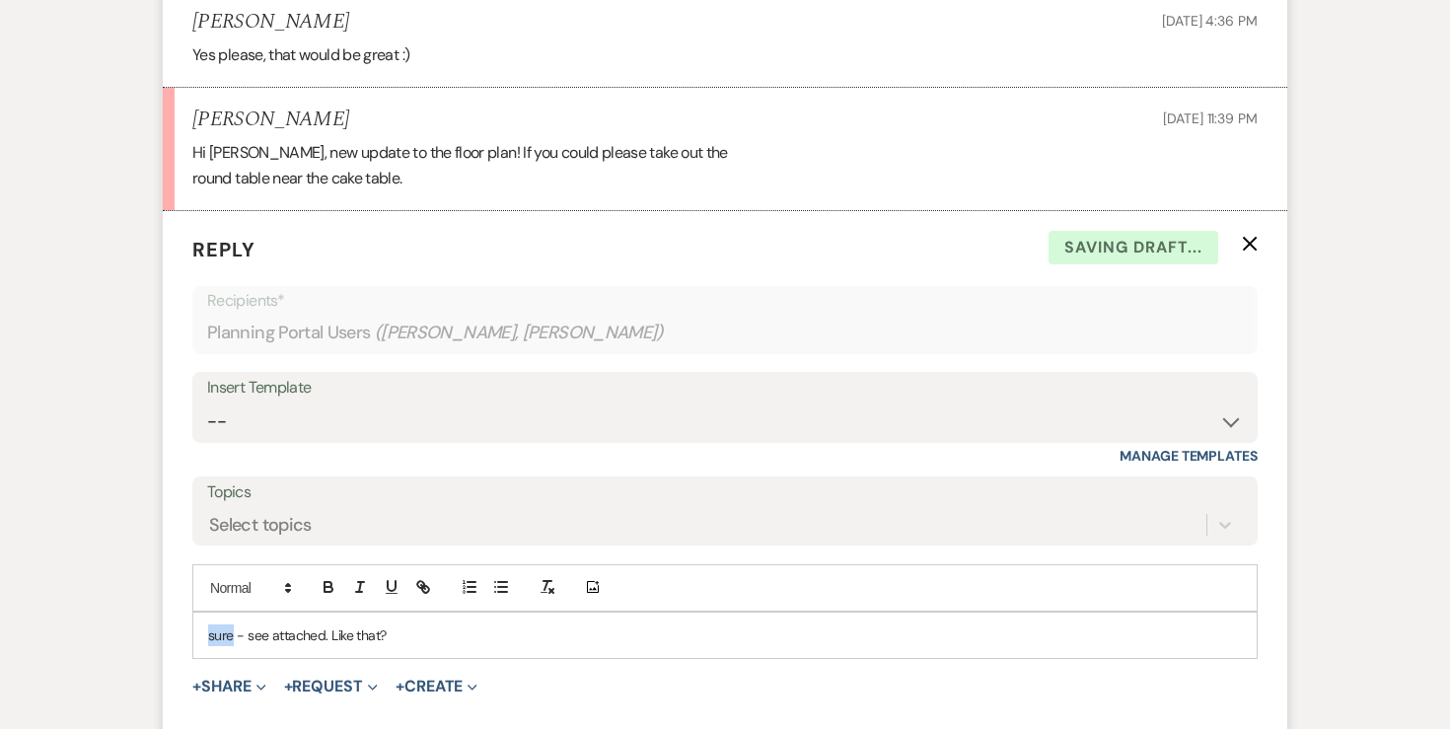
click at [217, 624] on p "sure - see attached. Like that?" at bounding box center [725, 635] width 1034 height 22
drag, startPoint x: 462, startPoint y: 584, endPoint x: 335, endPoint y: 578, distance: 126.4
click at [335, 624] on p "Sure - see attached. Like that?" at bounding box center [725, 635] width 1034 height 22
click at [239, 679] on button "+ Share Expand" at bounding box center [229, 687] width 74 height 16
click at [238, 708] on button "Doc Upload Documents" at bounding box center [330, 726] width 276 height 36
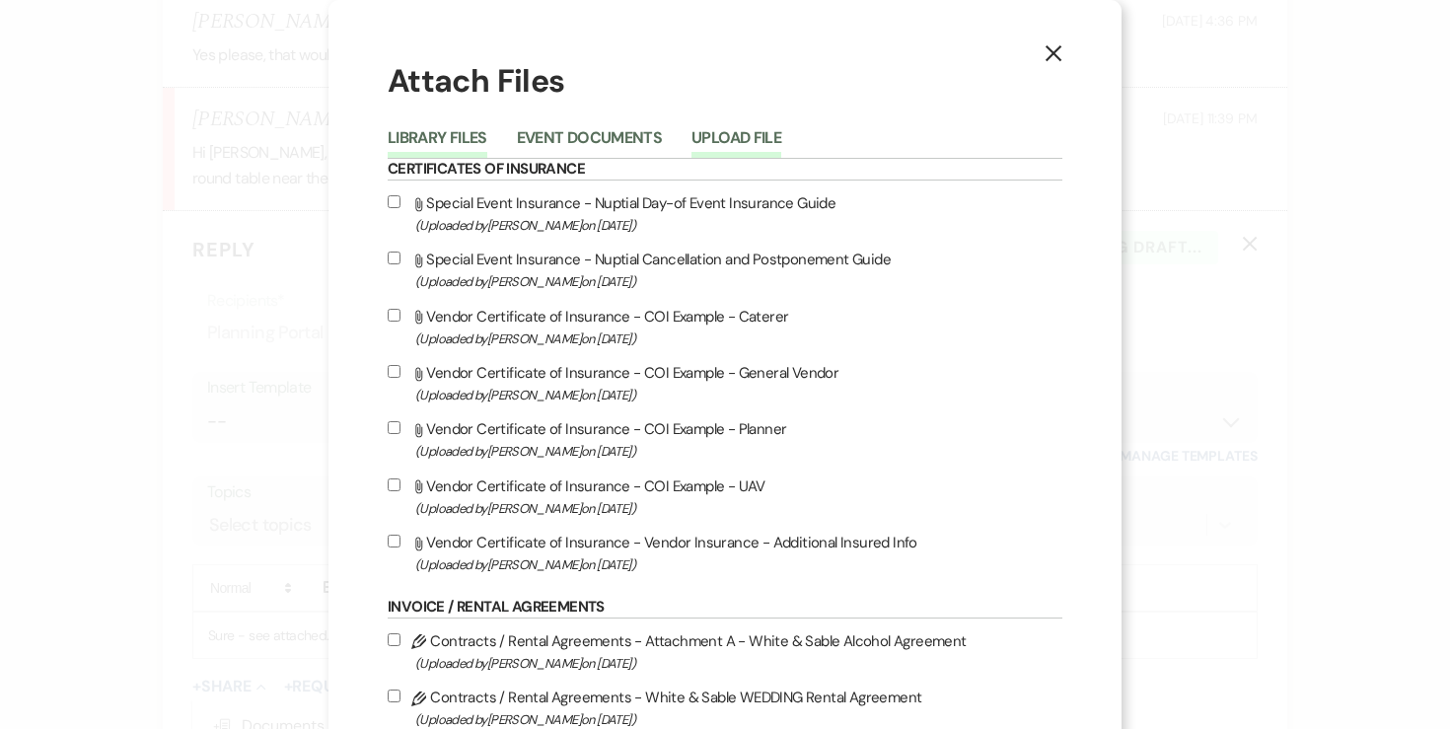
click at [781, 130] on button "Upload File" at bounding box center [736, 144] width 90 height 28
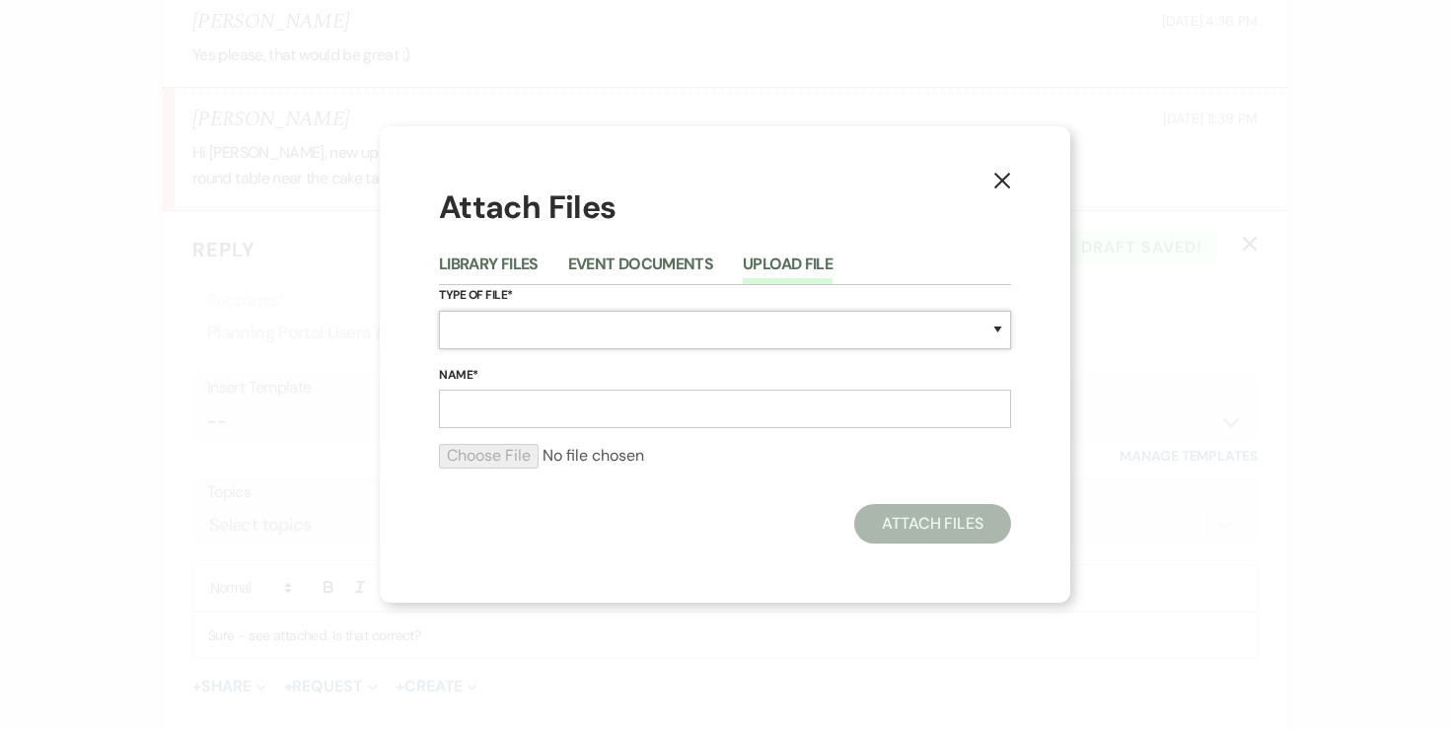
click at [491, 332] on select "Special Event Insurance Vendor Certificate of Insurance Contracts / Rental Agre…" at bounding box center [725, 330] width 572 height 38
select select "24"
click at [567, 429] on form "Type of File* Special Event Insurance Vendor Certificate of Insurance Contracts…" at bounding box center [725, 384] width 572 height 199
click at [566, 414] on input "Name*" at bounding box center [725, 409] width 572 height 38
type input "e"
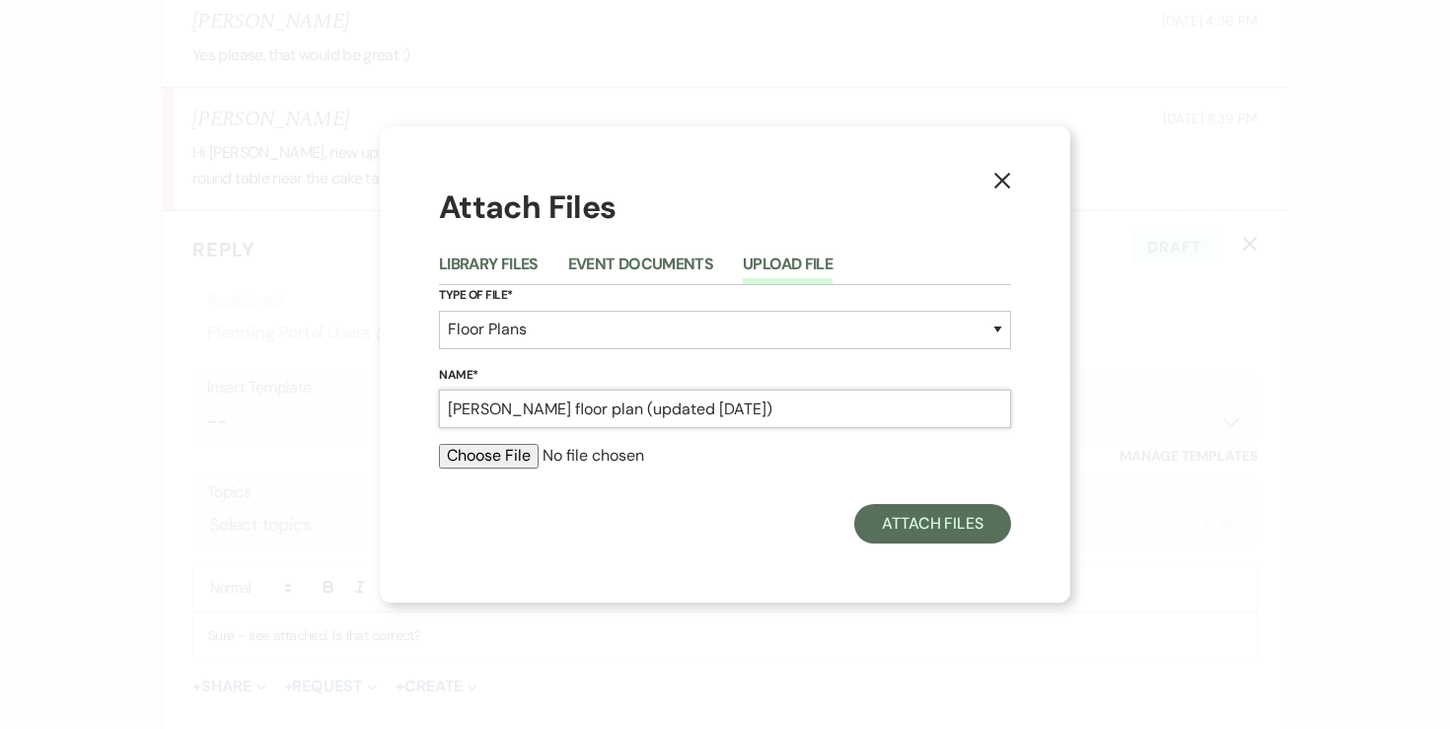
type input "[PERSON_NAME] floor plan (updated [DATE])"
click at [507, 455] on input "file" at bounding box center [725, 456] width 572 height 24
type input "C:\fakepath\[PERSON_NAME] floor plan updagted [DATE].pdf"
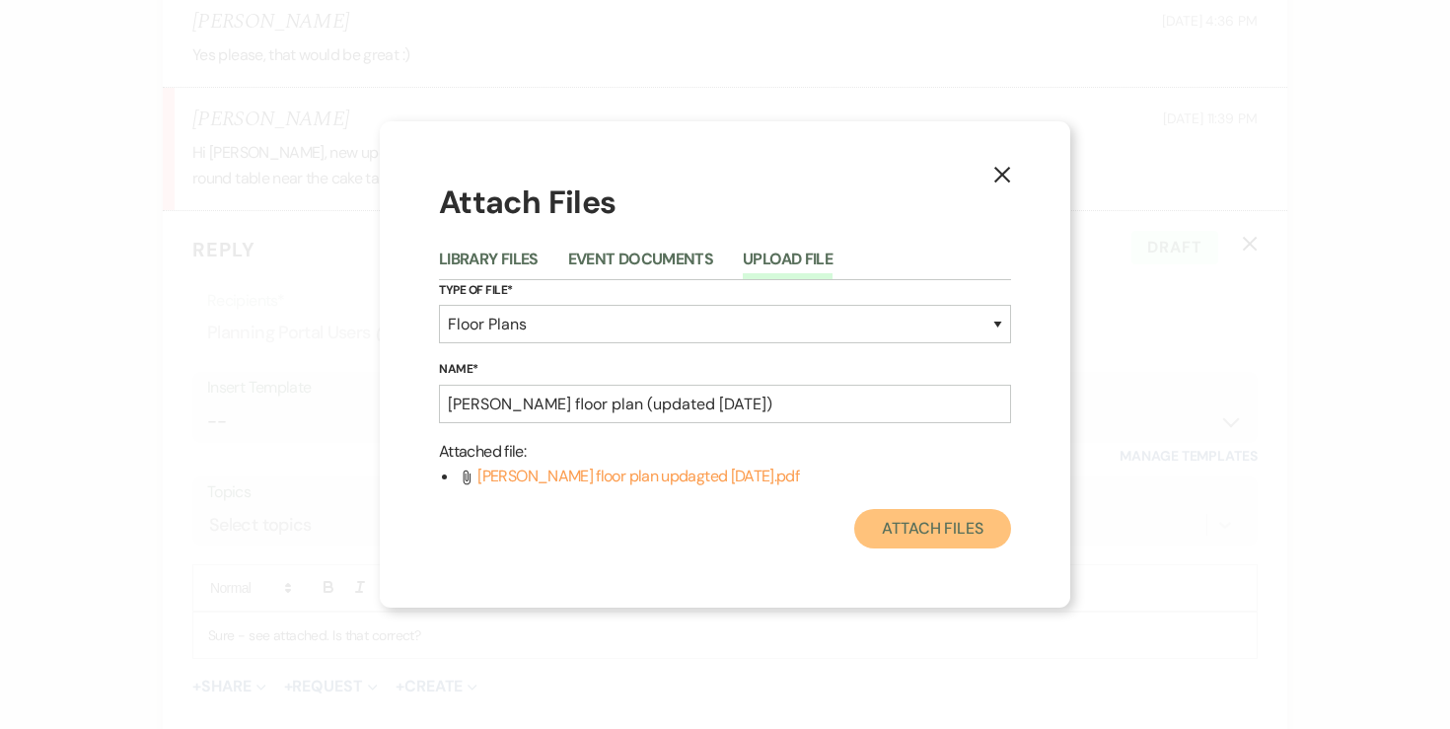
click at [911, 535] on button "Attach Files" at bounding box center [932, 528] width 157 height 39
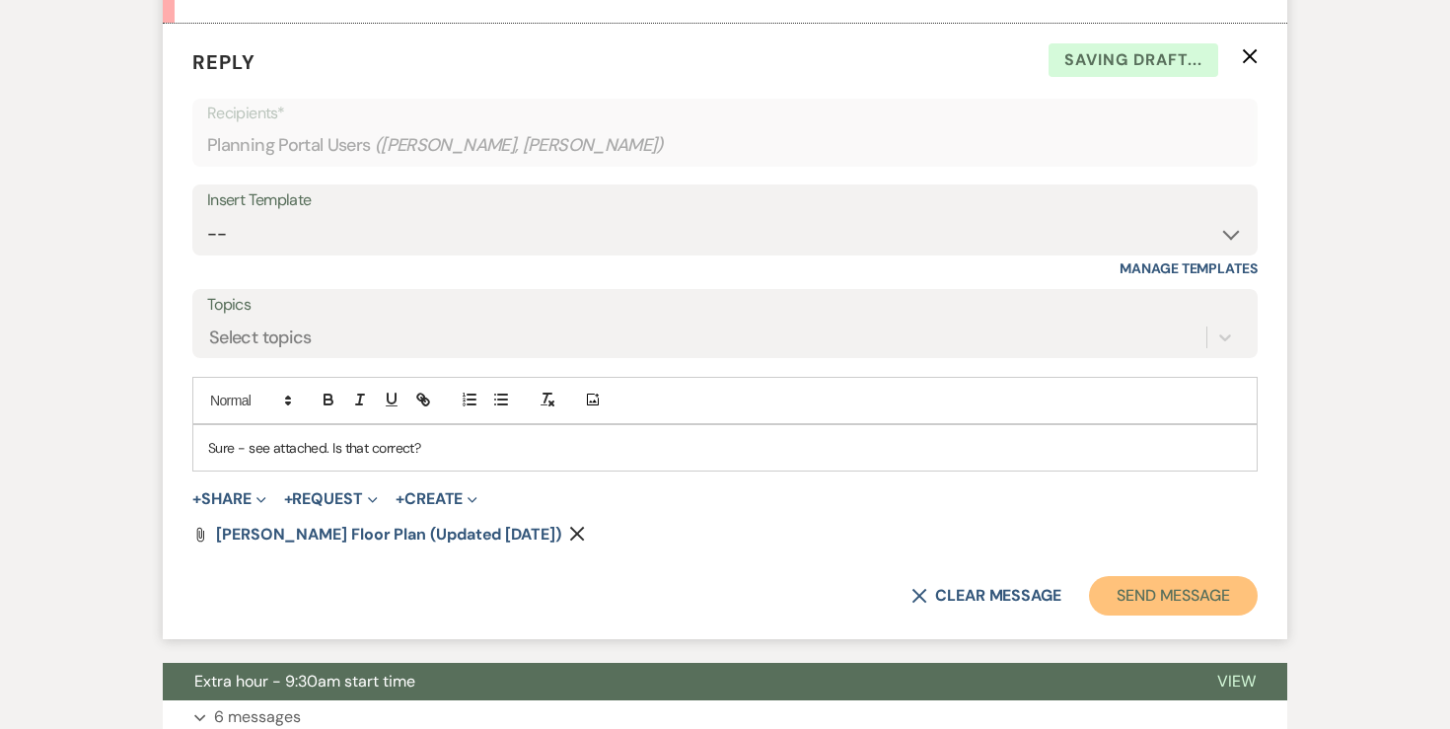
click at [1145, 576] on button "Send Message" at bounding box center [1173, 595] width 169 height 39
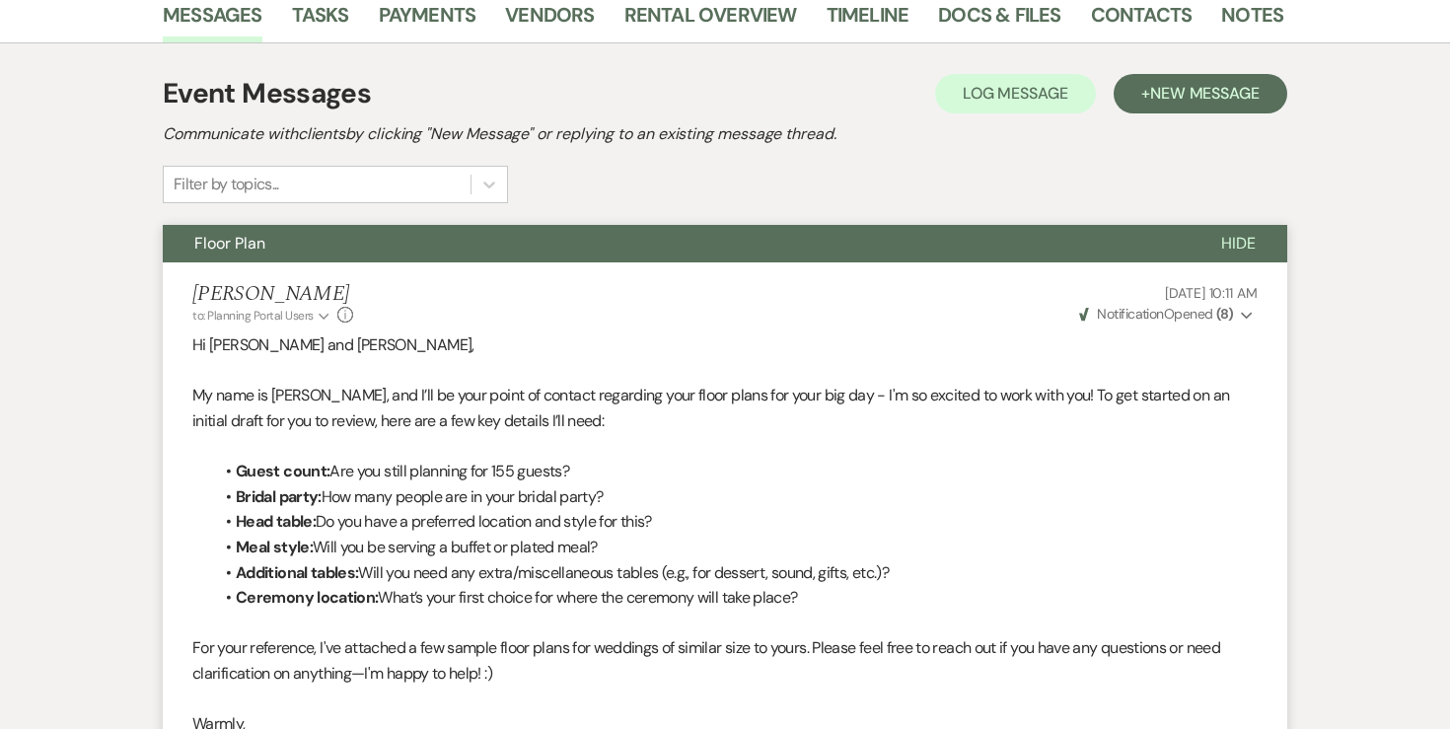
scroll to position [0, 0]
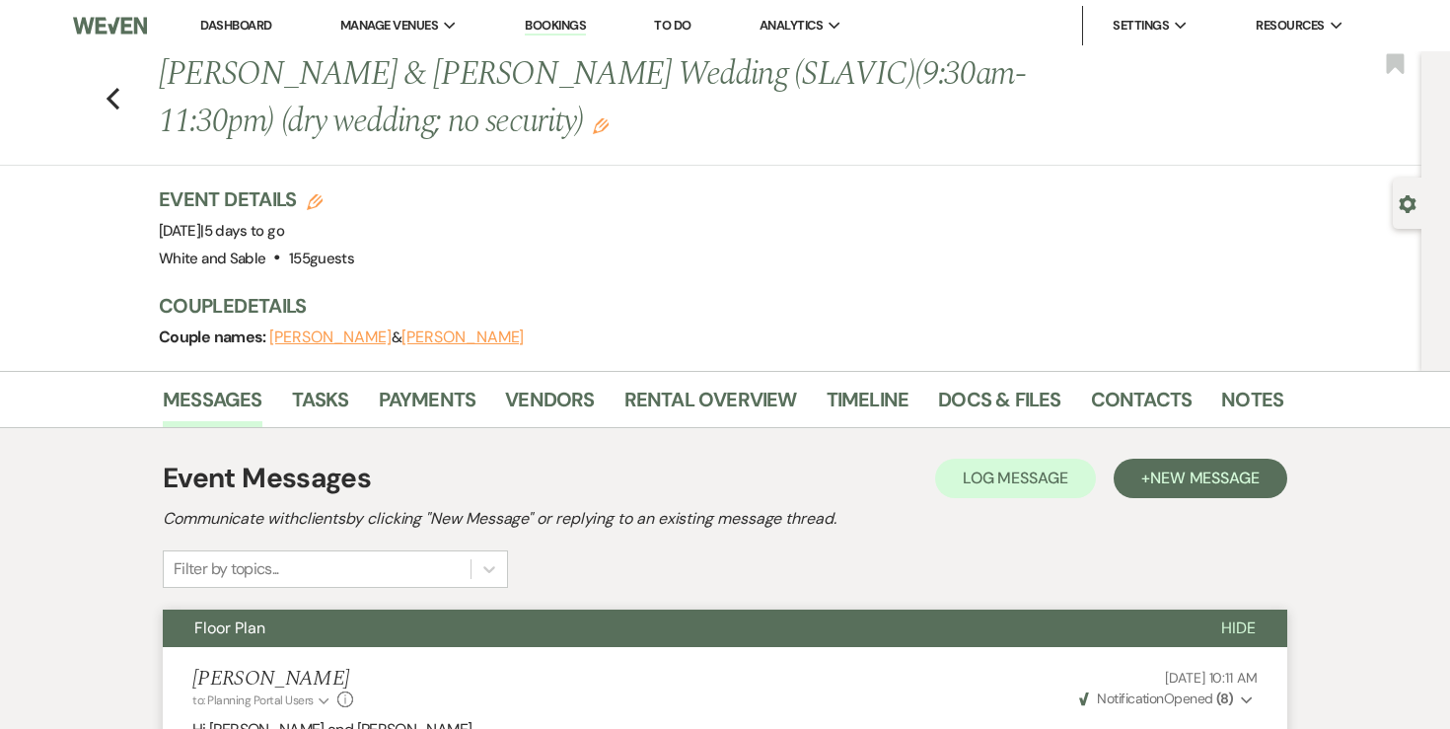
click at [127, 89] on div "Previous [PERSON_NAME] & [PERSON_NAME] Wedding (SLAVIC)(9:30am-11:30pm) (dry we…" at bounding box center [705, 108] width 1431 height 114
click at [108, 109] on icon "Previous" at bounding box center [113, 99] width 15 height 24
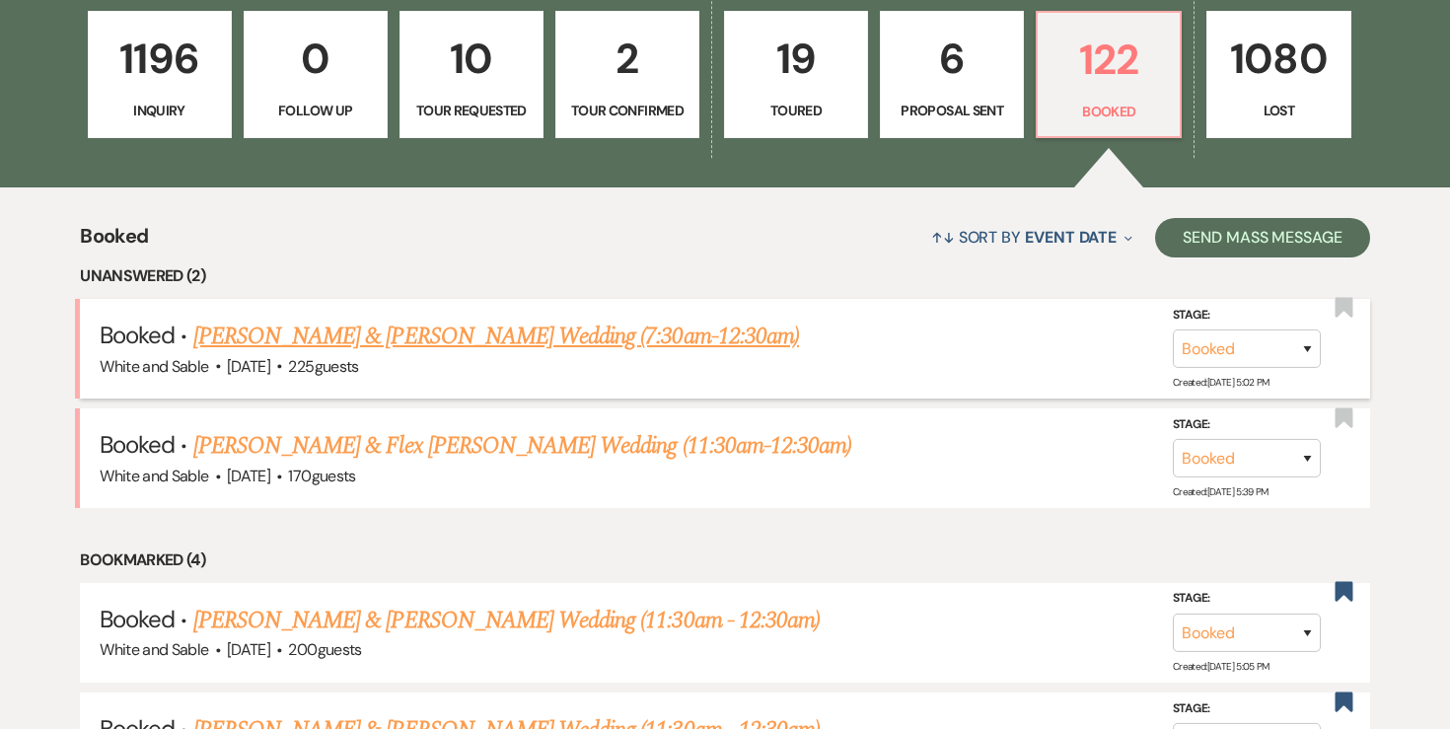
scroll to position [570, 0]
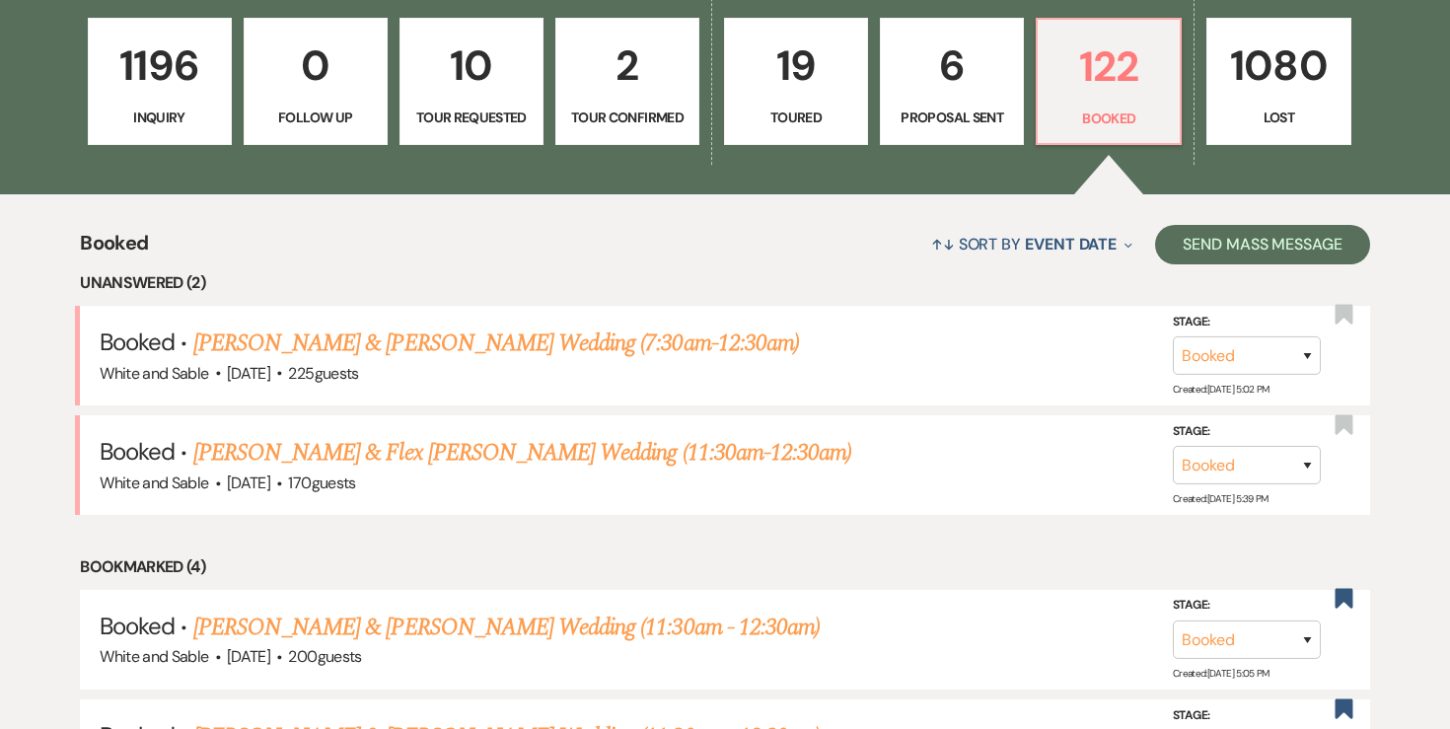
click at [955, 90] on p "6" at bounding box center [952, 66] width 118 height 66
select select "6"
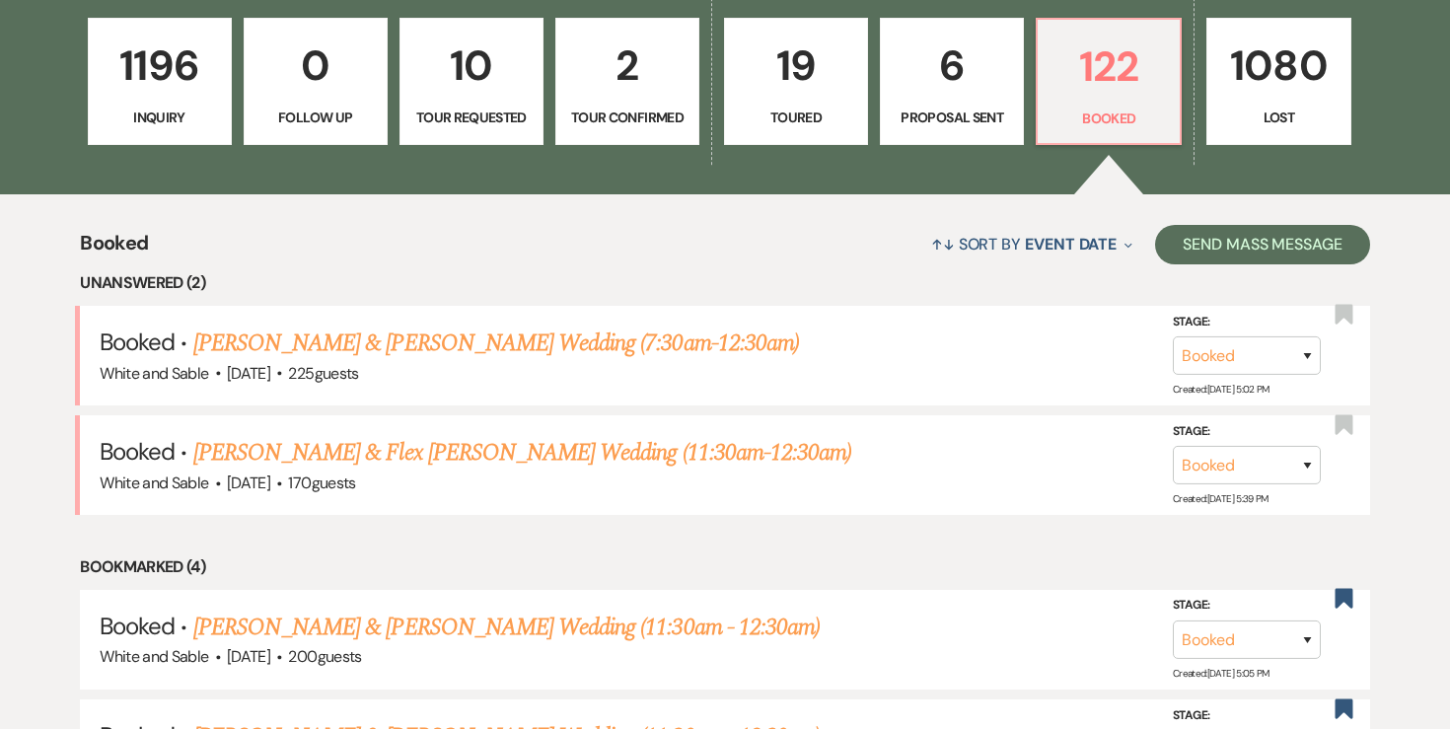
select select "6"
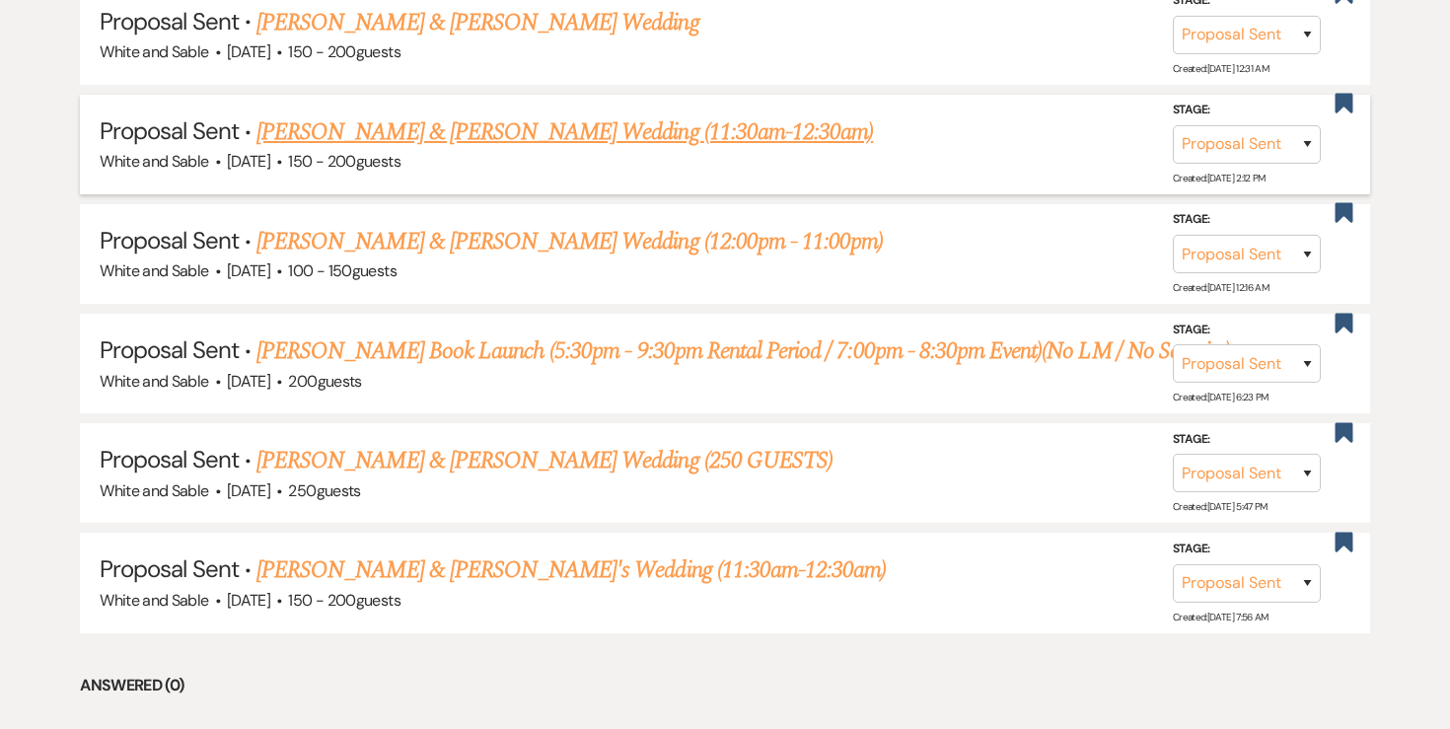
scroll to position [957, 0]
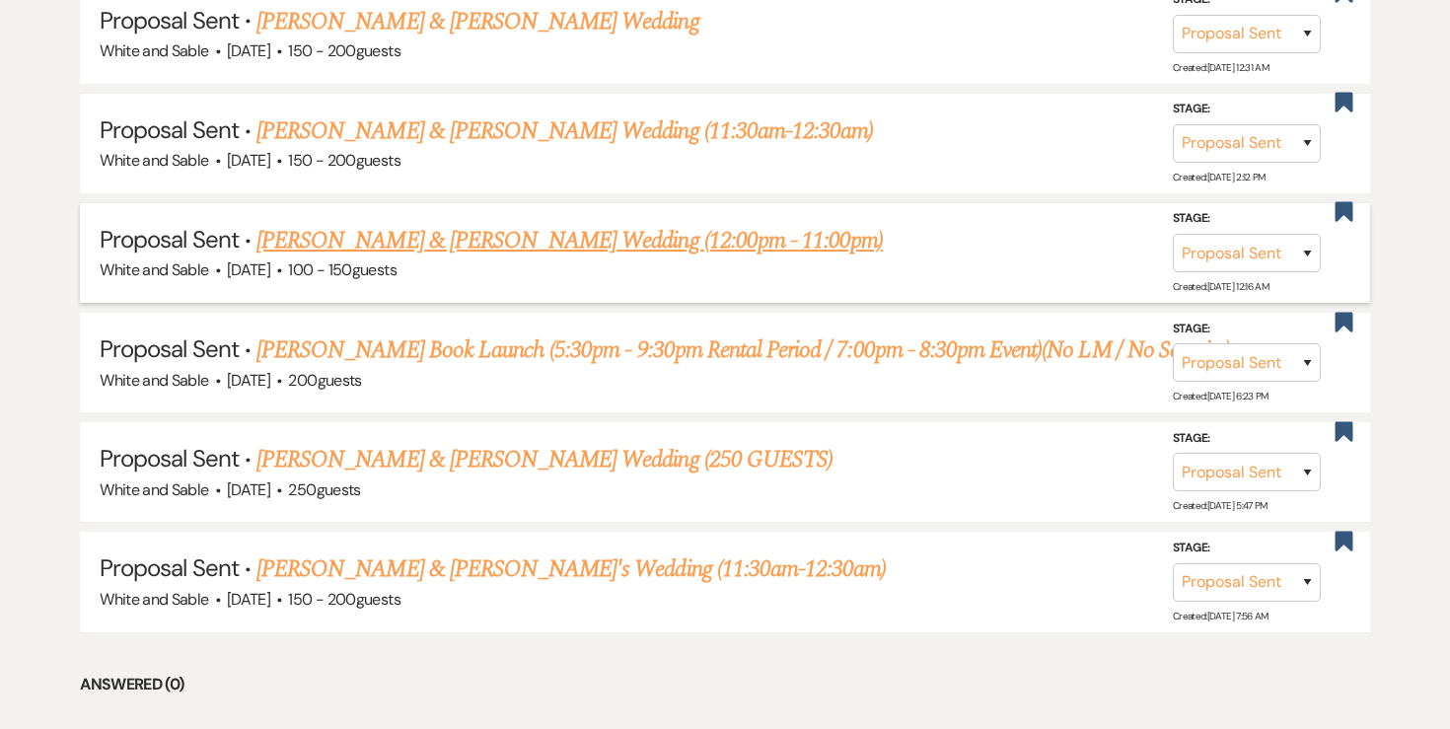
click at [589, 237] on link "[PERSON_NAME] & [PERSON_NAME] Wedding (12:00pm - 11:00pm)" at bounding box center [569, 241] width 626 height 36
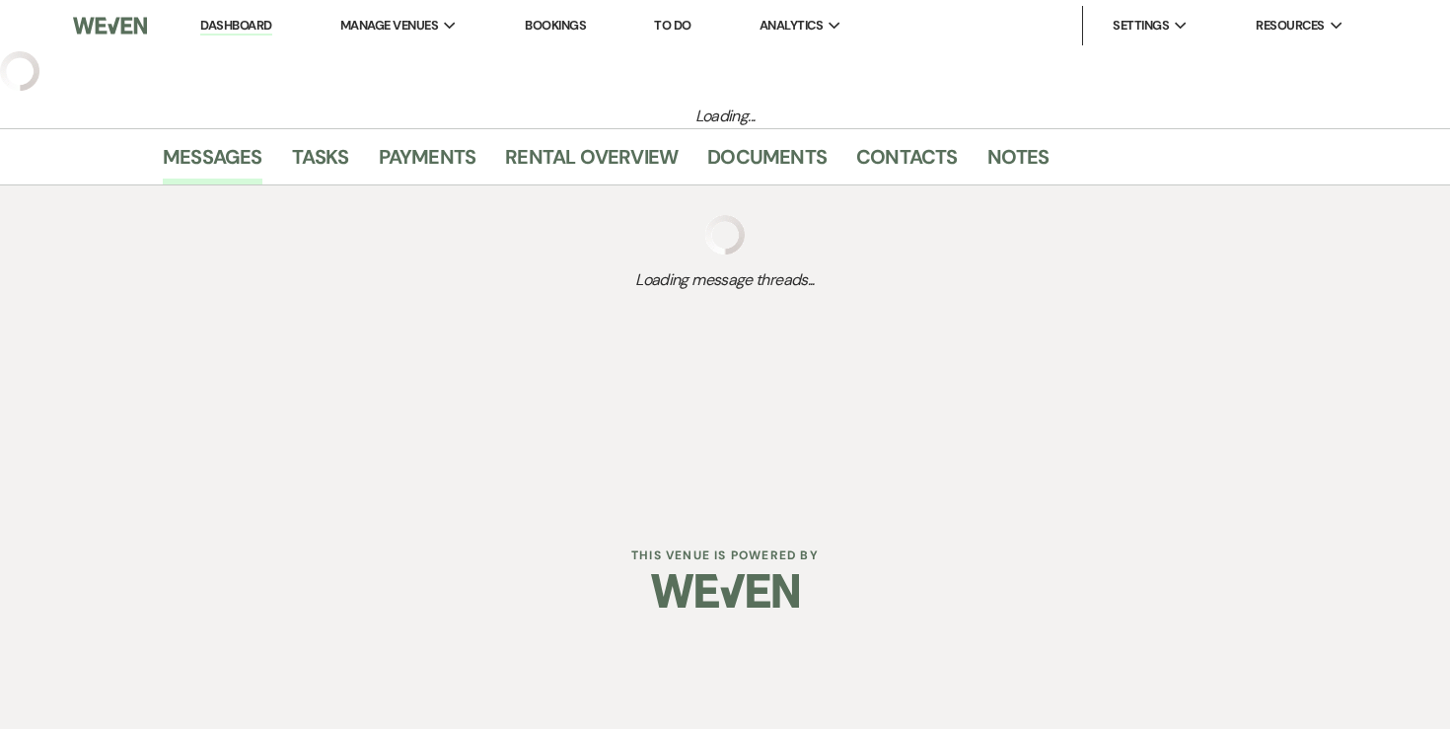
select select "6"
select select "12"
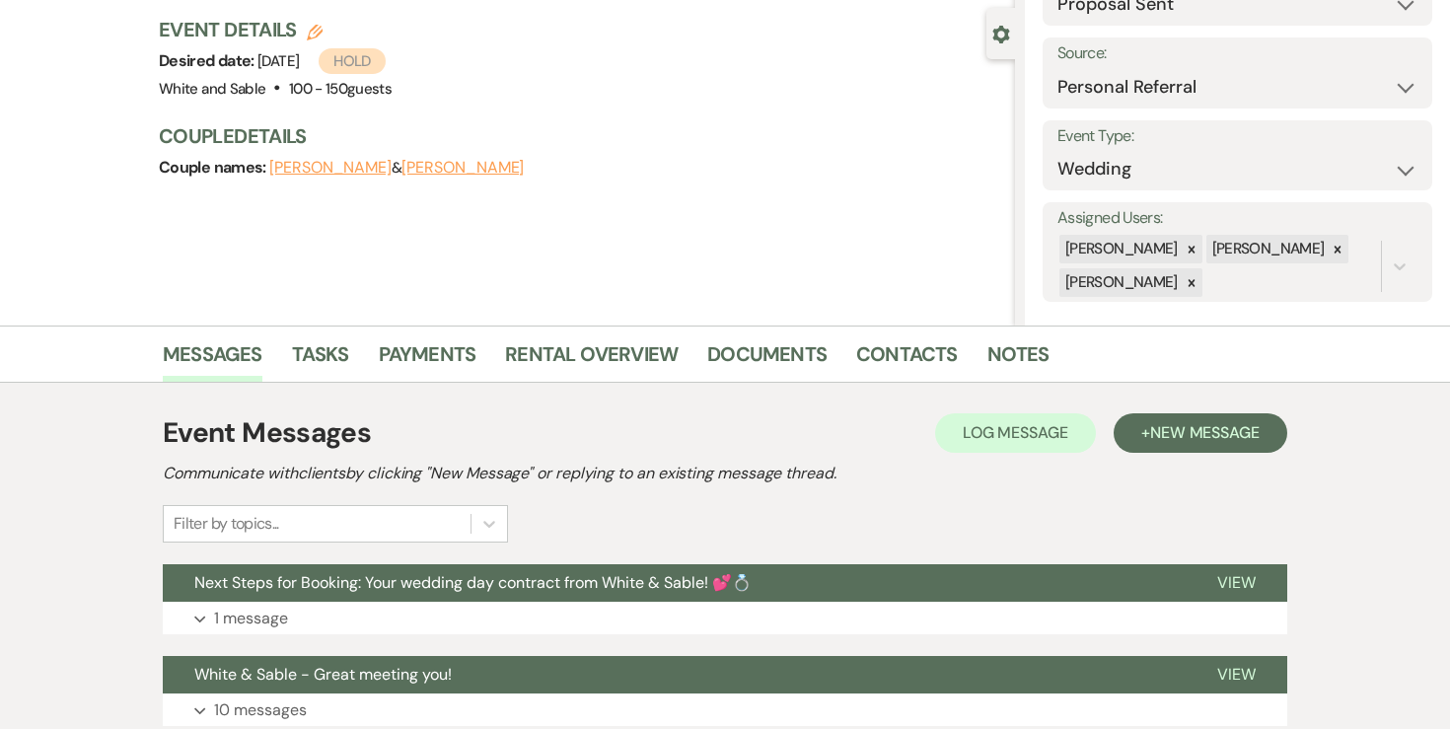
scroll to position [210, 0]
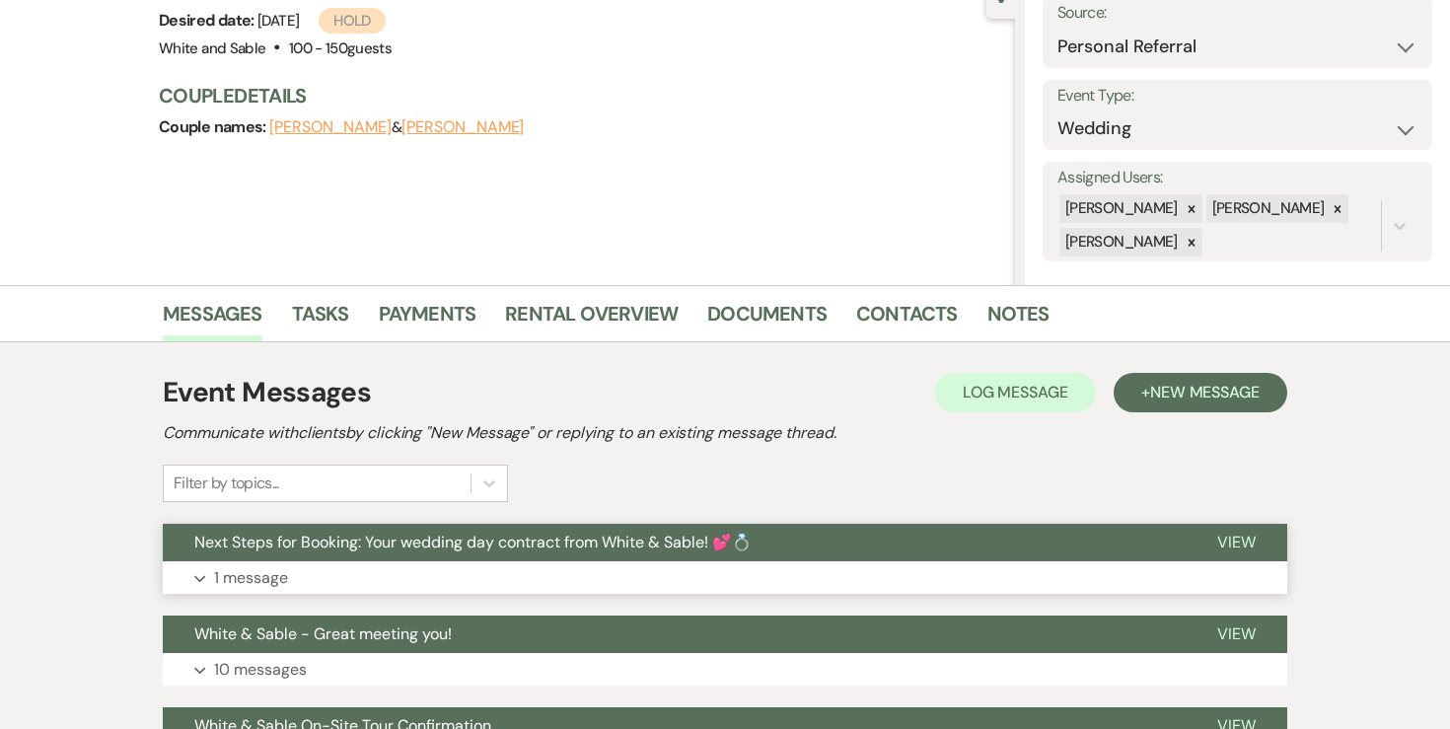
click at [263, 572] on p "1 message" at bounding box center [251, 578] width 74 height 26
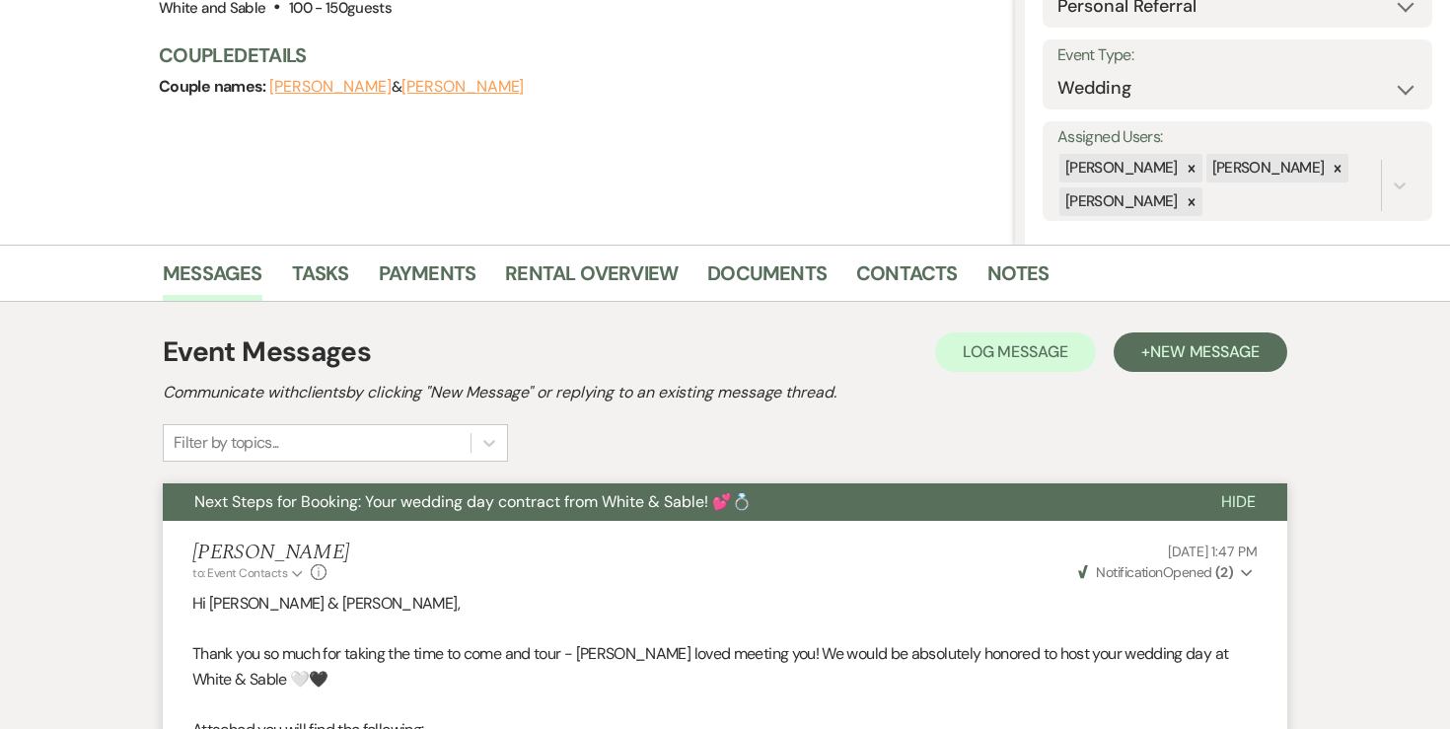
scroll to position [0, 0]
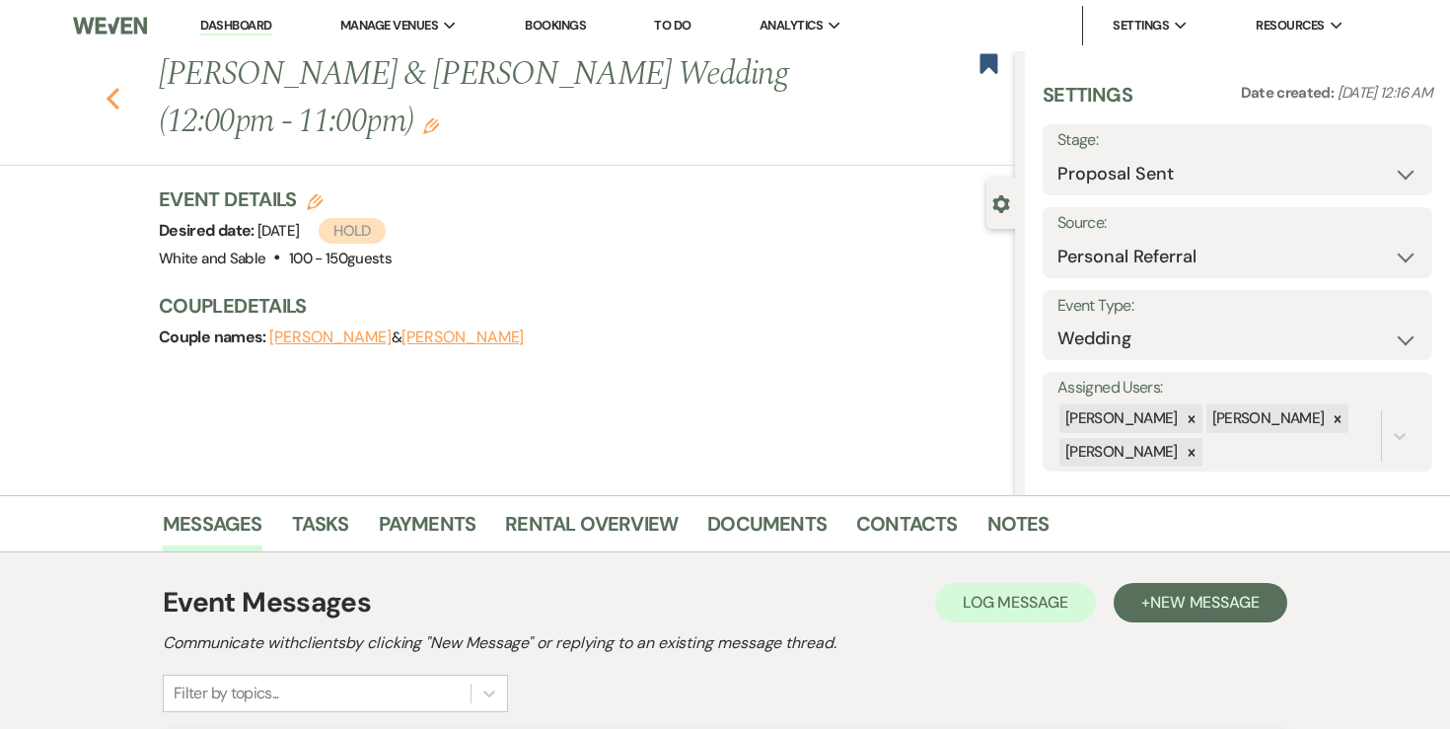
click at [115, 101] on icon "Previous" at bounding box center [113, 99] width 15 height 24
select select "6"
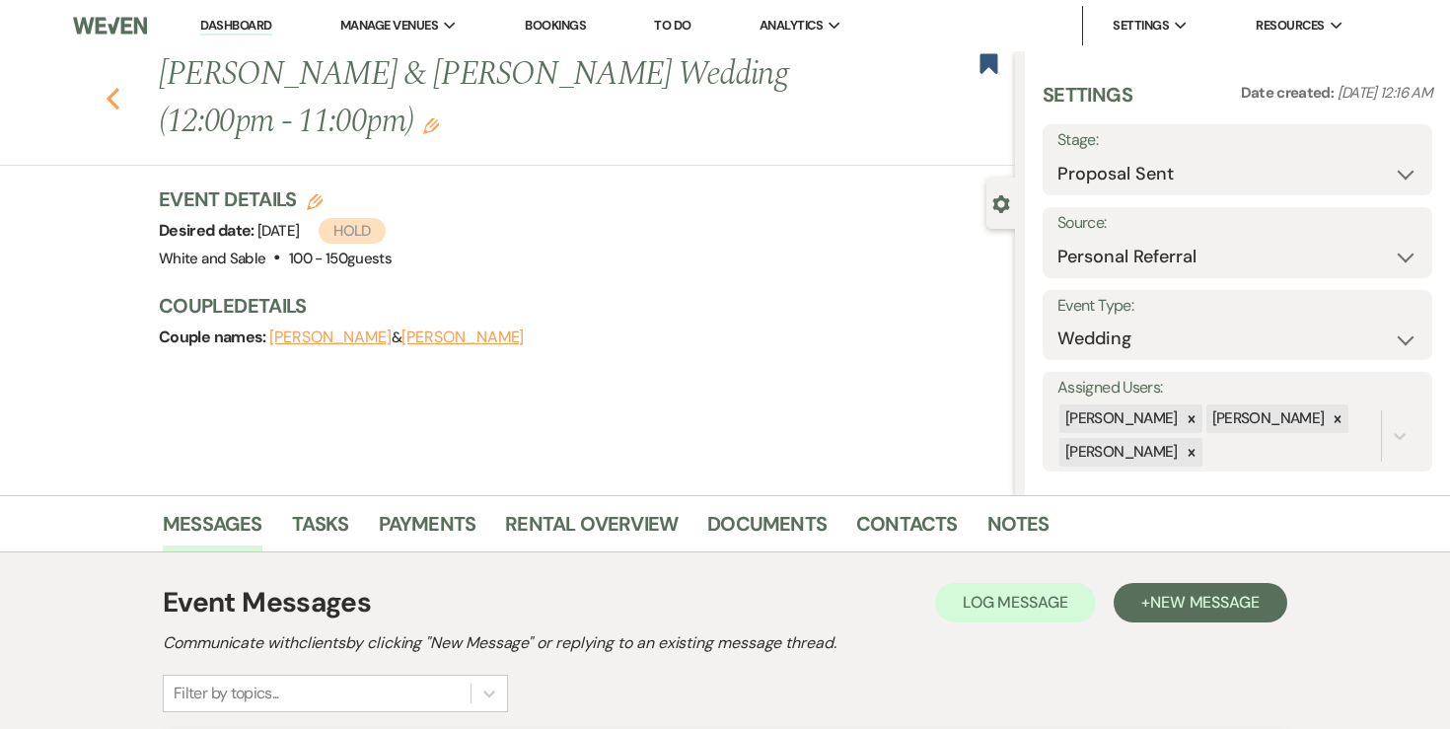
select select "6"
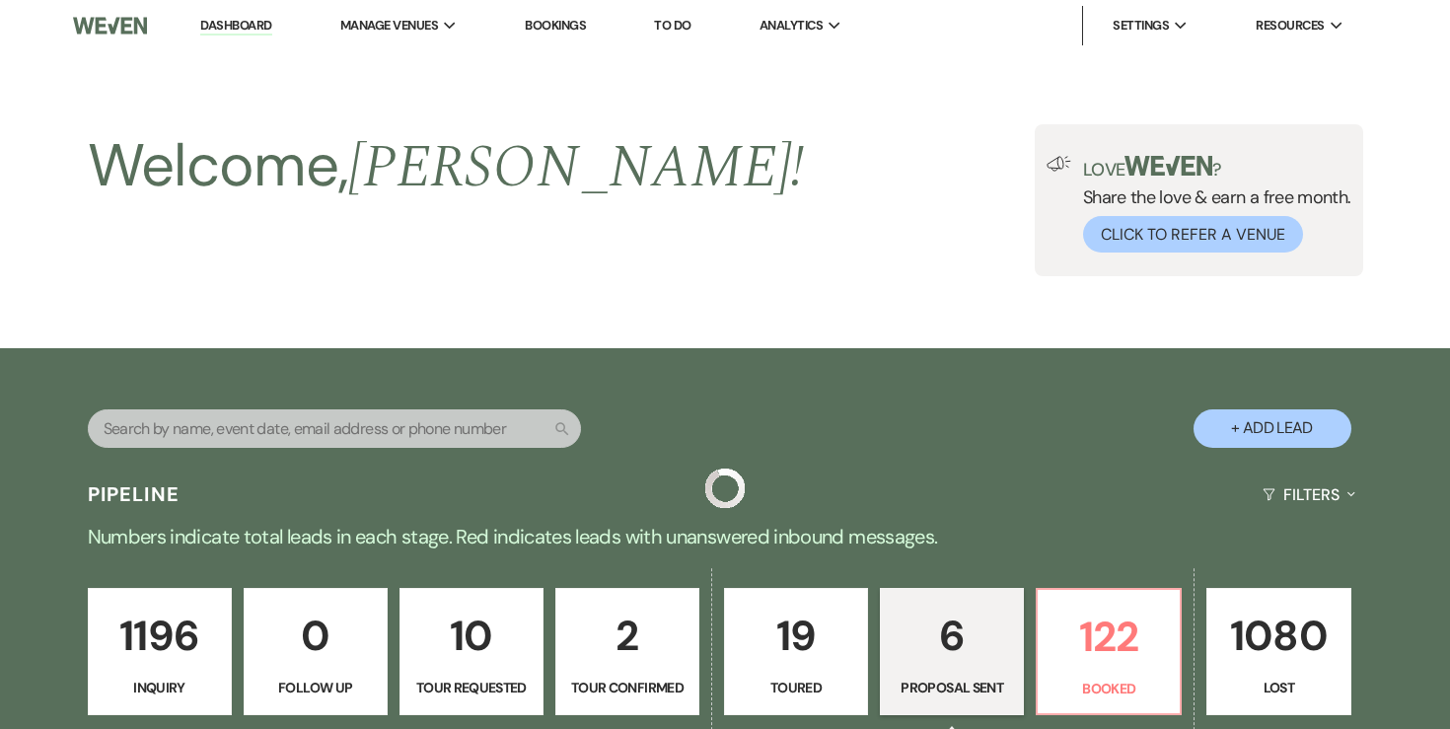
scroll to position [957, 0]
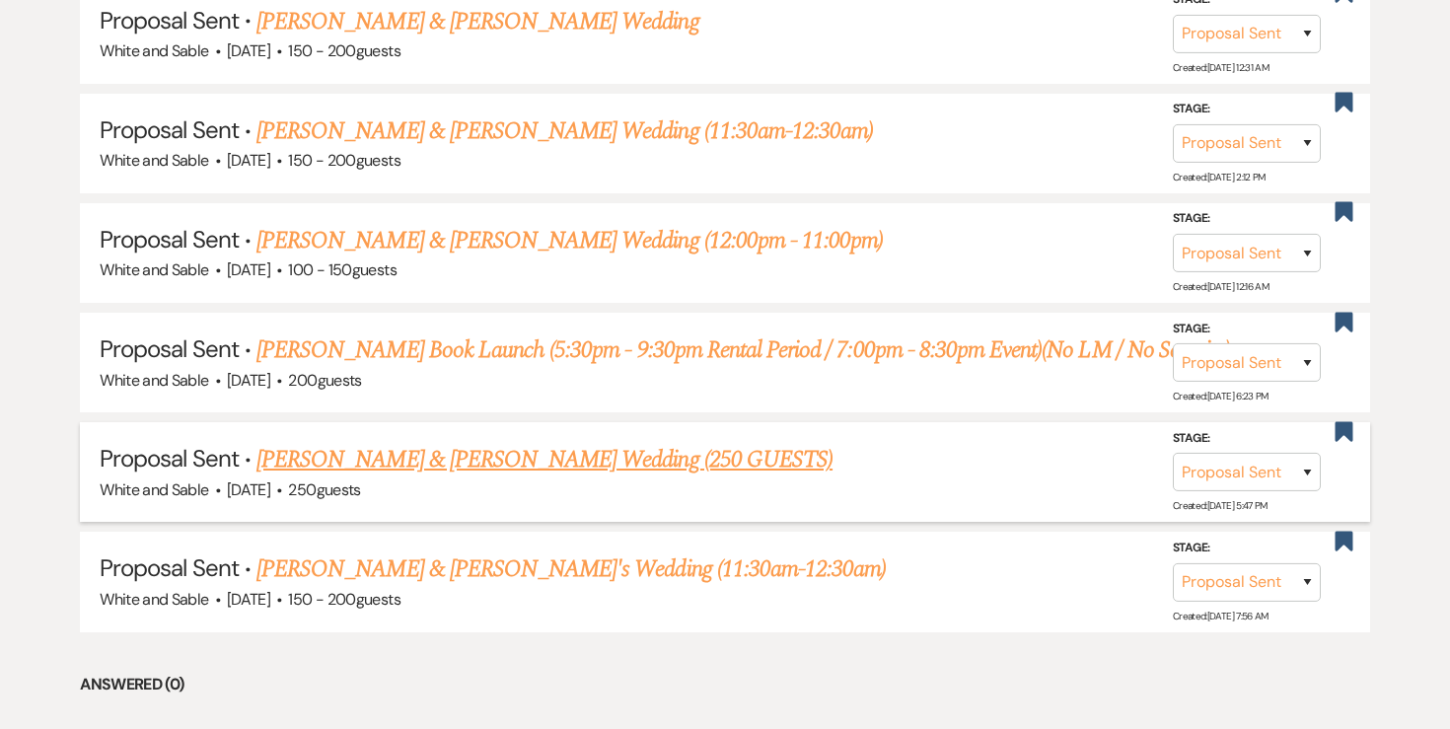
click at [352, 454] on link "[PERSON_NAME] & [PERSON_NAME] Wedding (250 GUESTS)" at bounding box center [544, 460] width 576 height 36
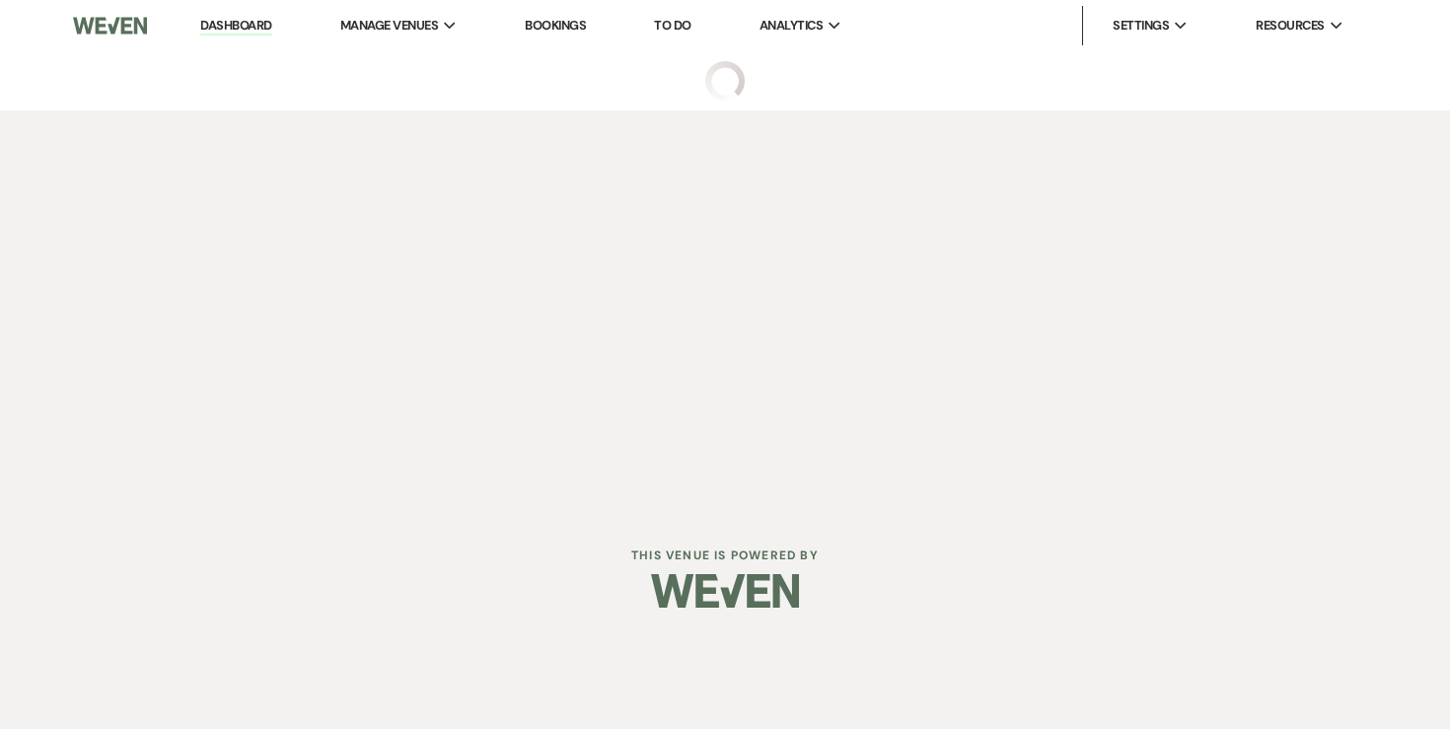
select select "6"
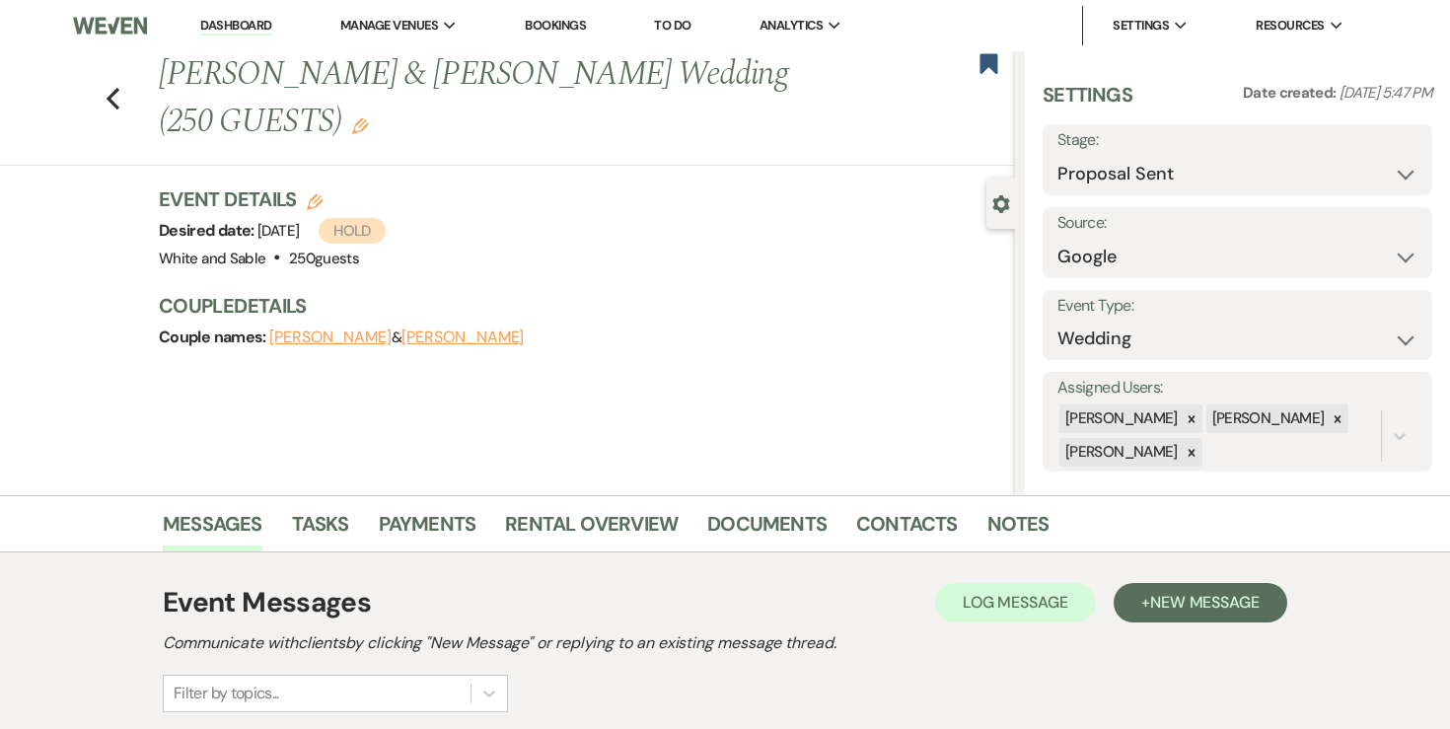
scroll to position [229, 0]
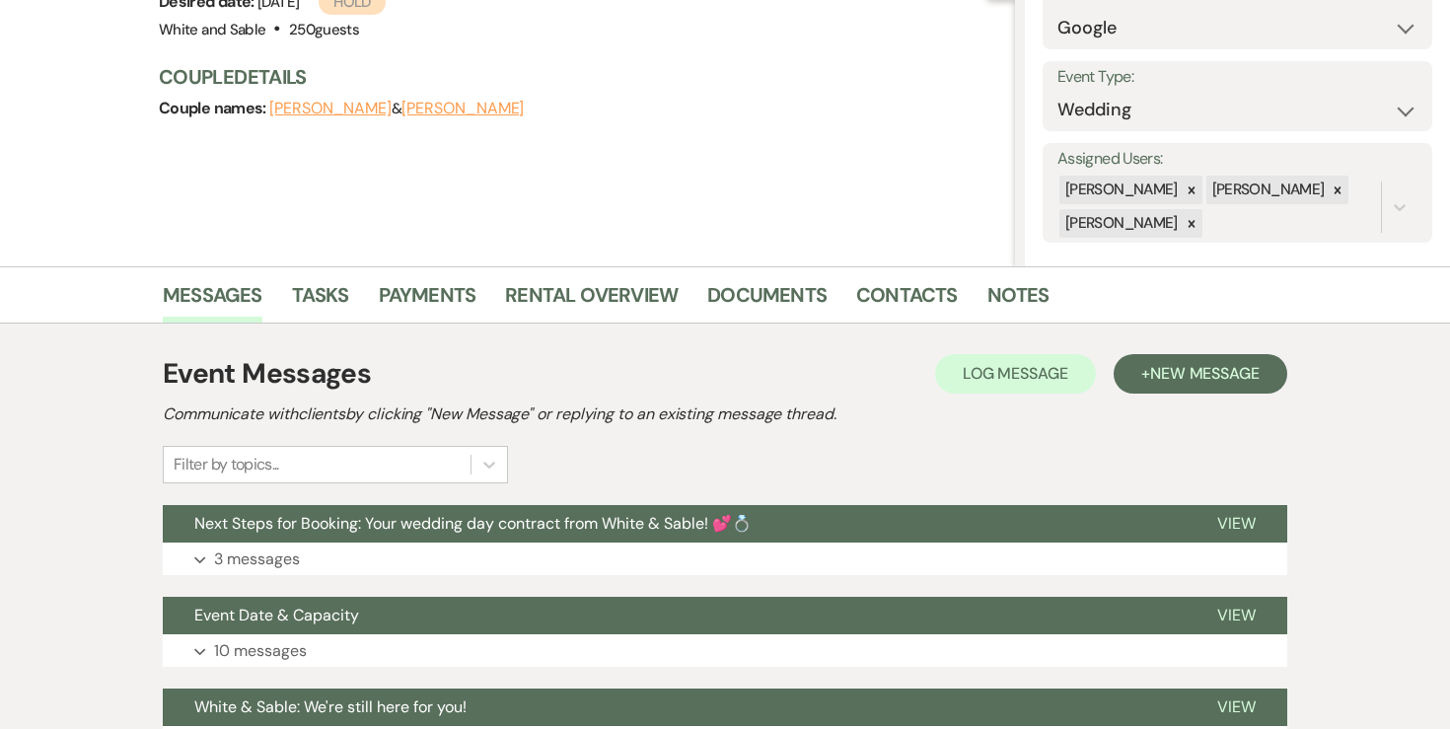
click at [458, 274] on div "Messages Tasks Payments Rental Overview Documents Contacts Notes" at bounding box center [725, 294] width 1450 height 57
click at [440, 314] on link "Payments" at bounding box center [428, 300] width 98 height 43
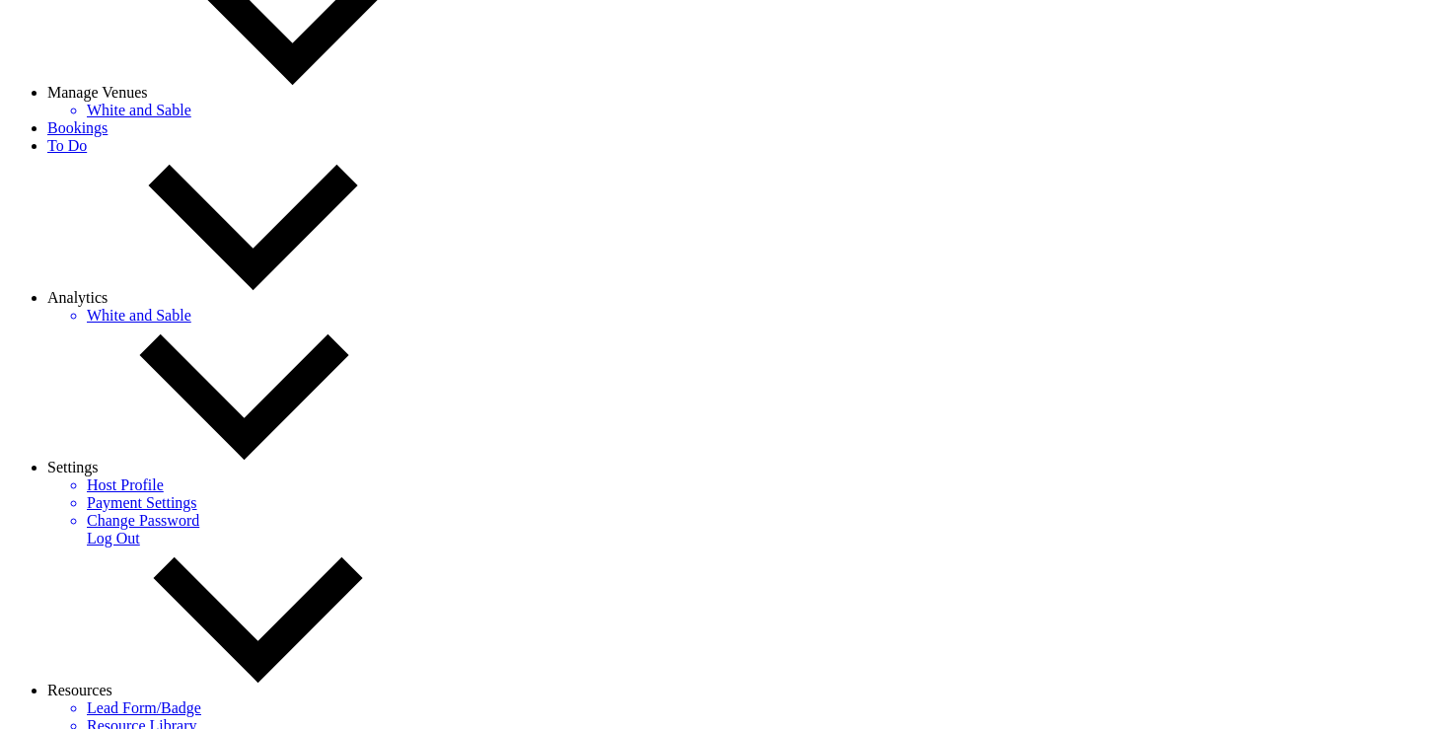
scroll to position [436, 0]
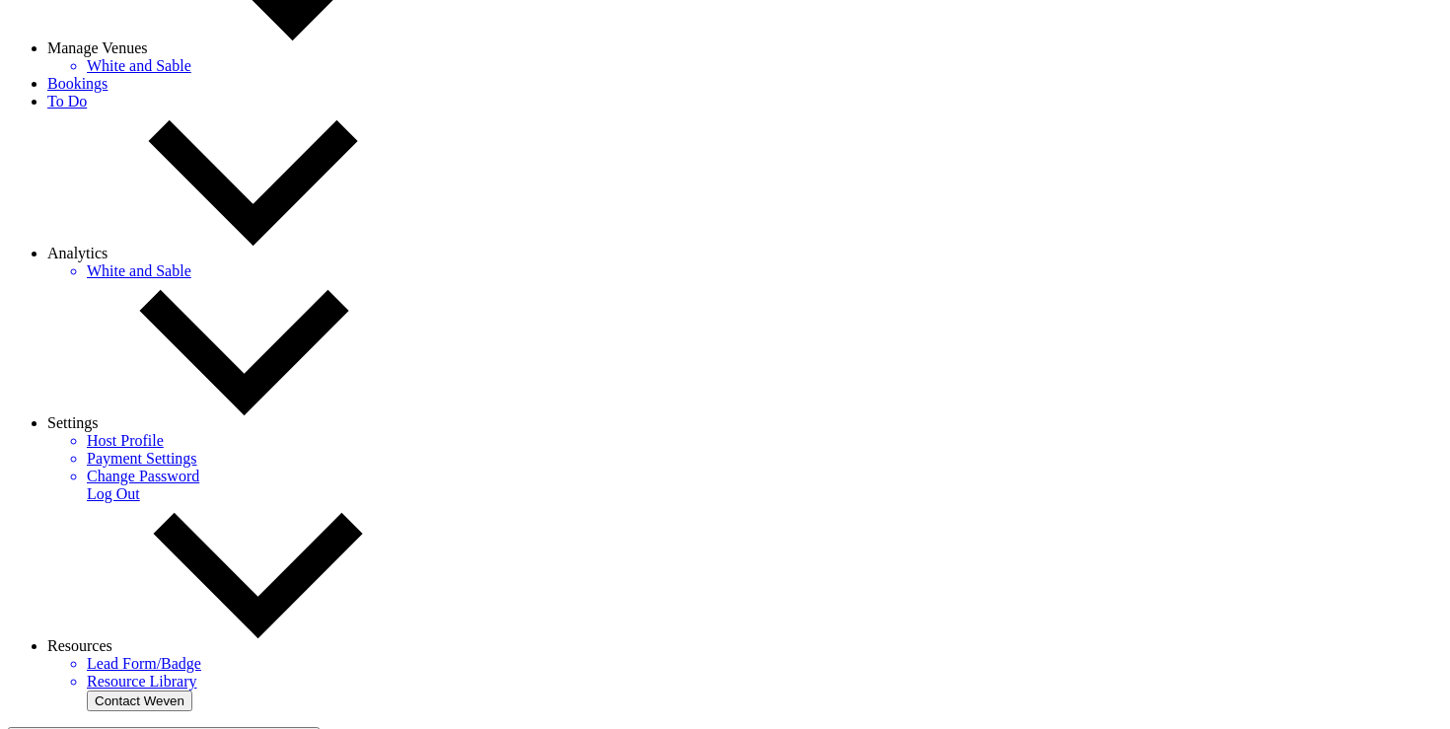
scroll to position [526, 0]
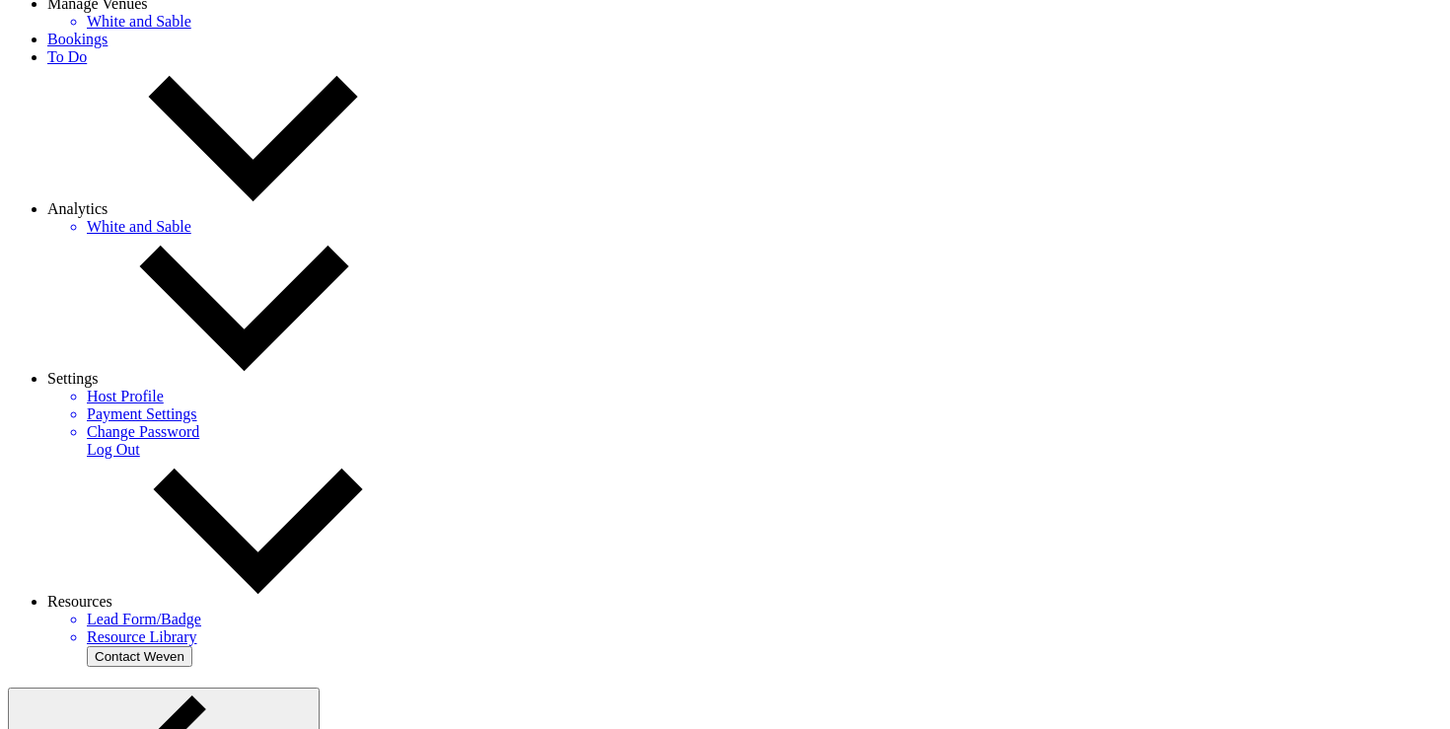
select select "6"
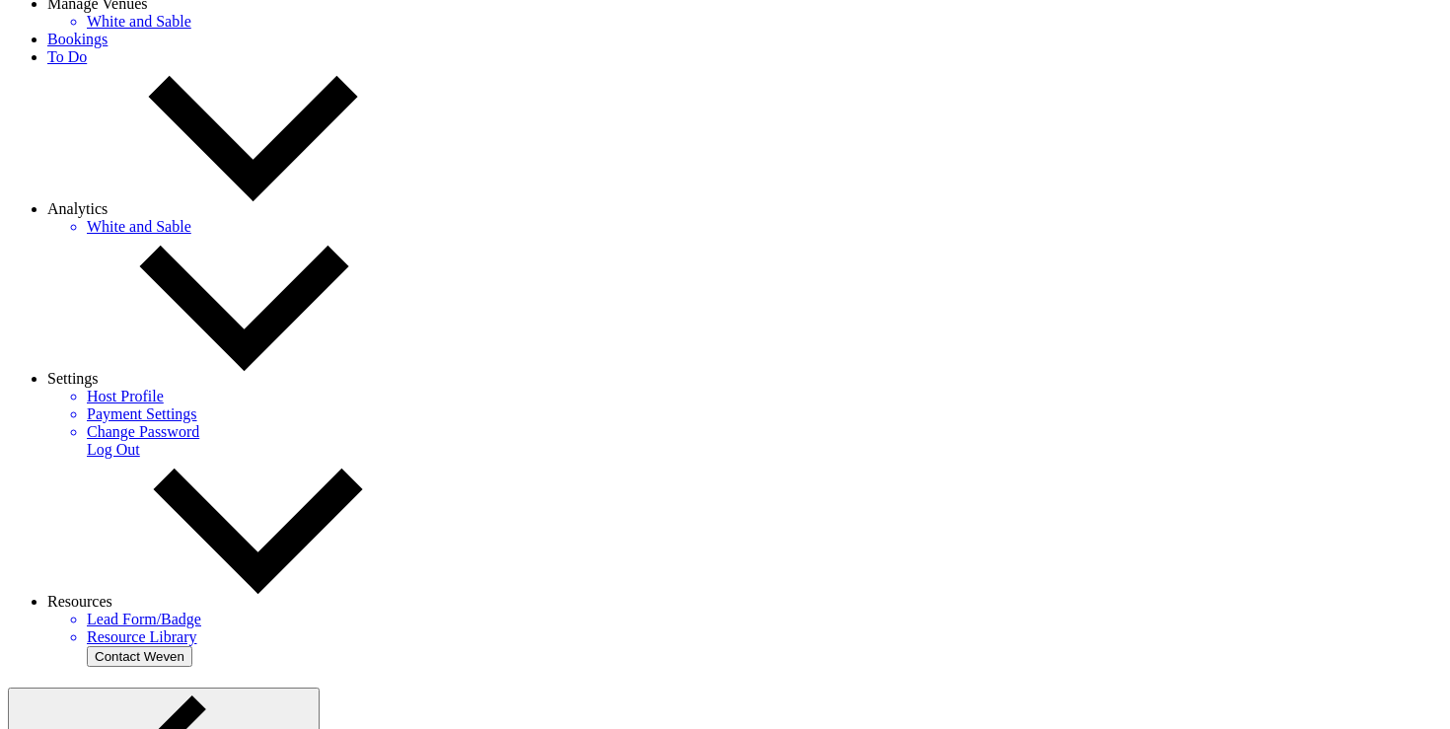
select select "6"
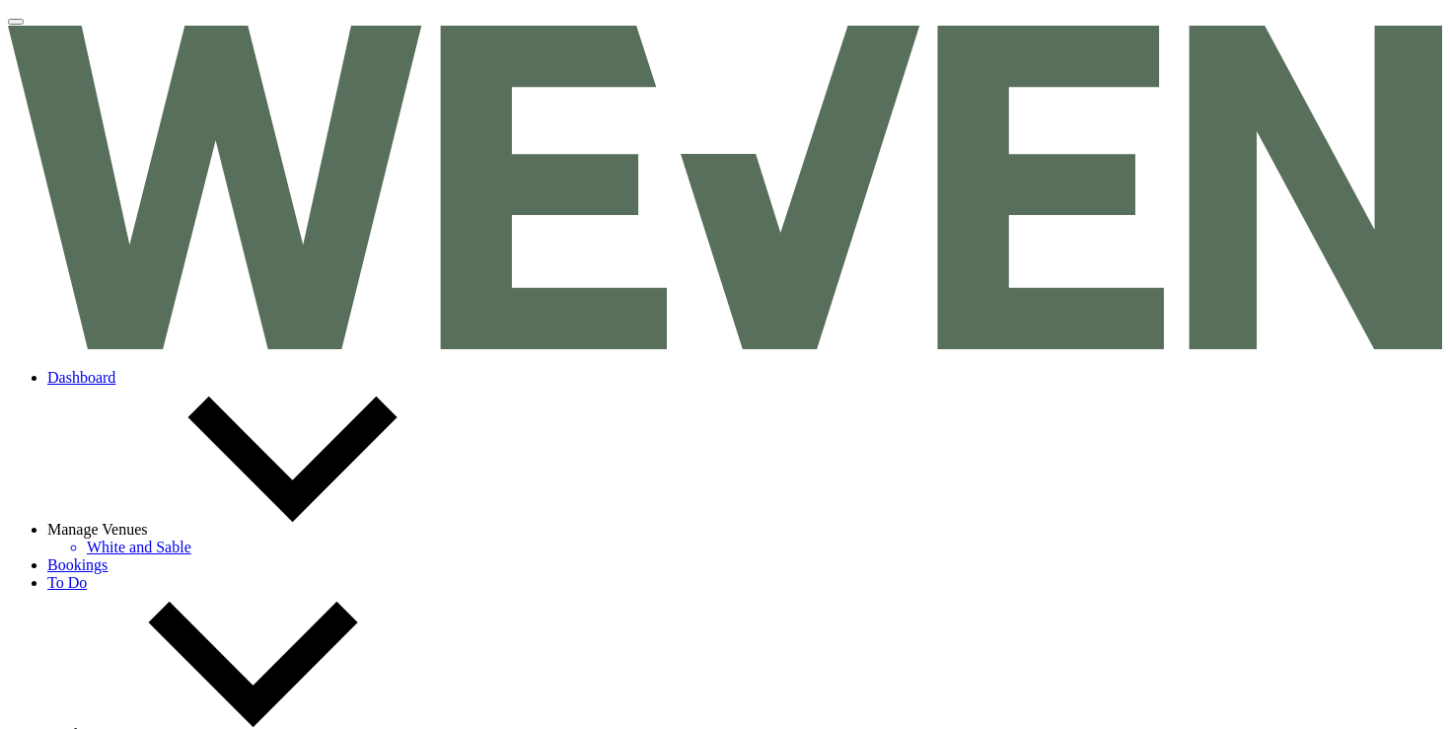
select select "6"
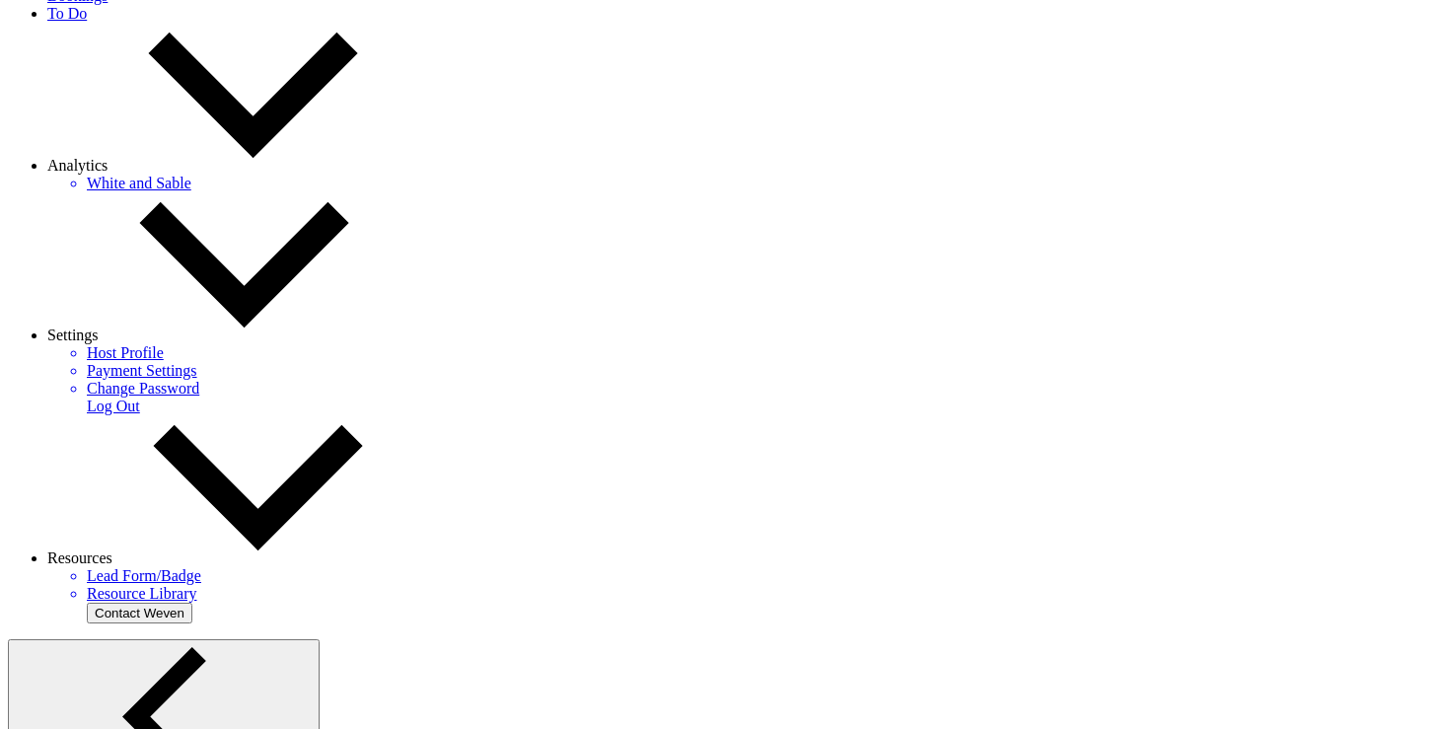
scroll to position [582, 0]
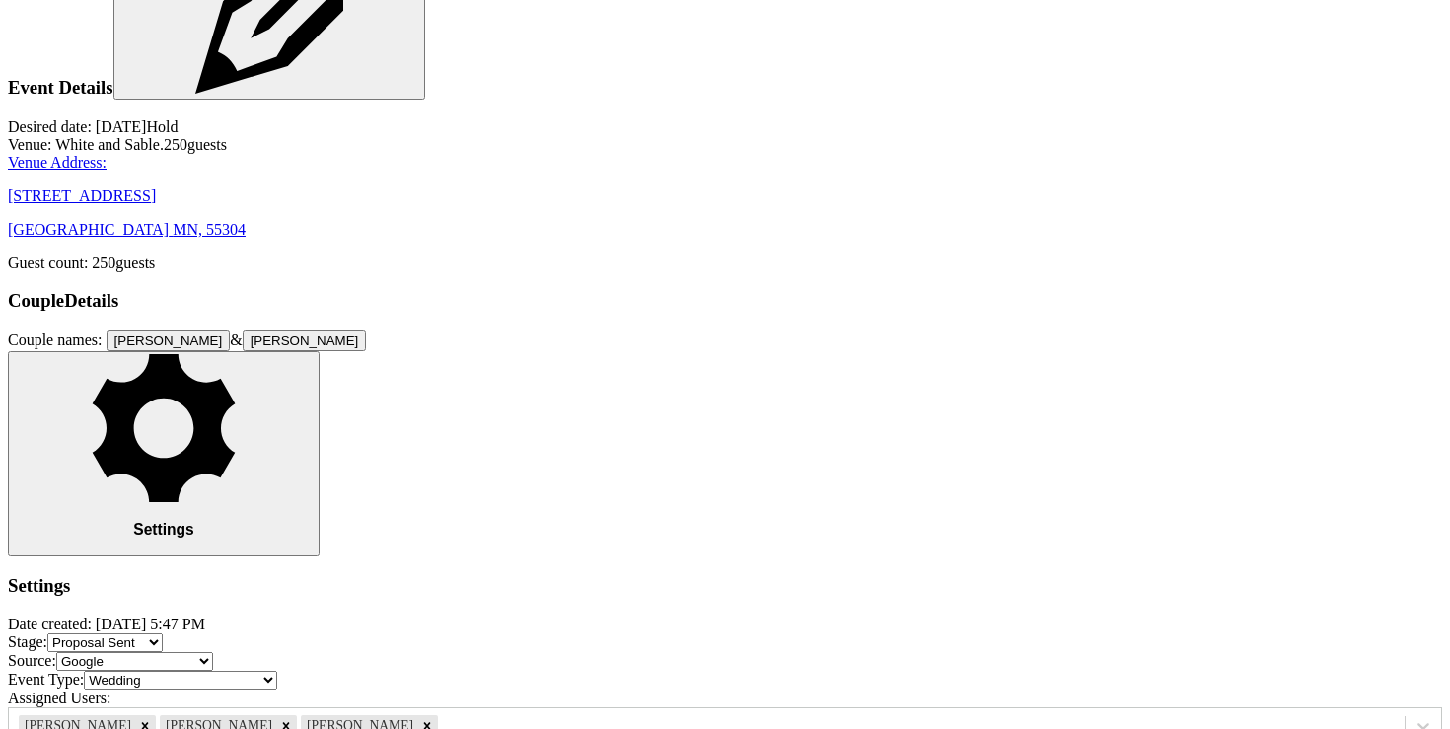
scroll to position [2213, 0]
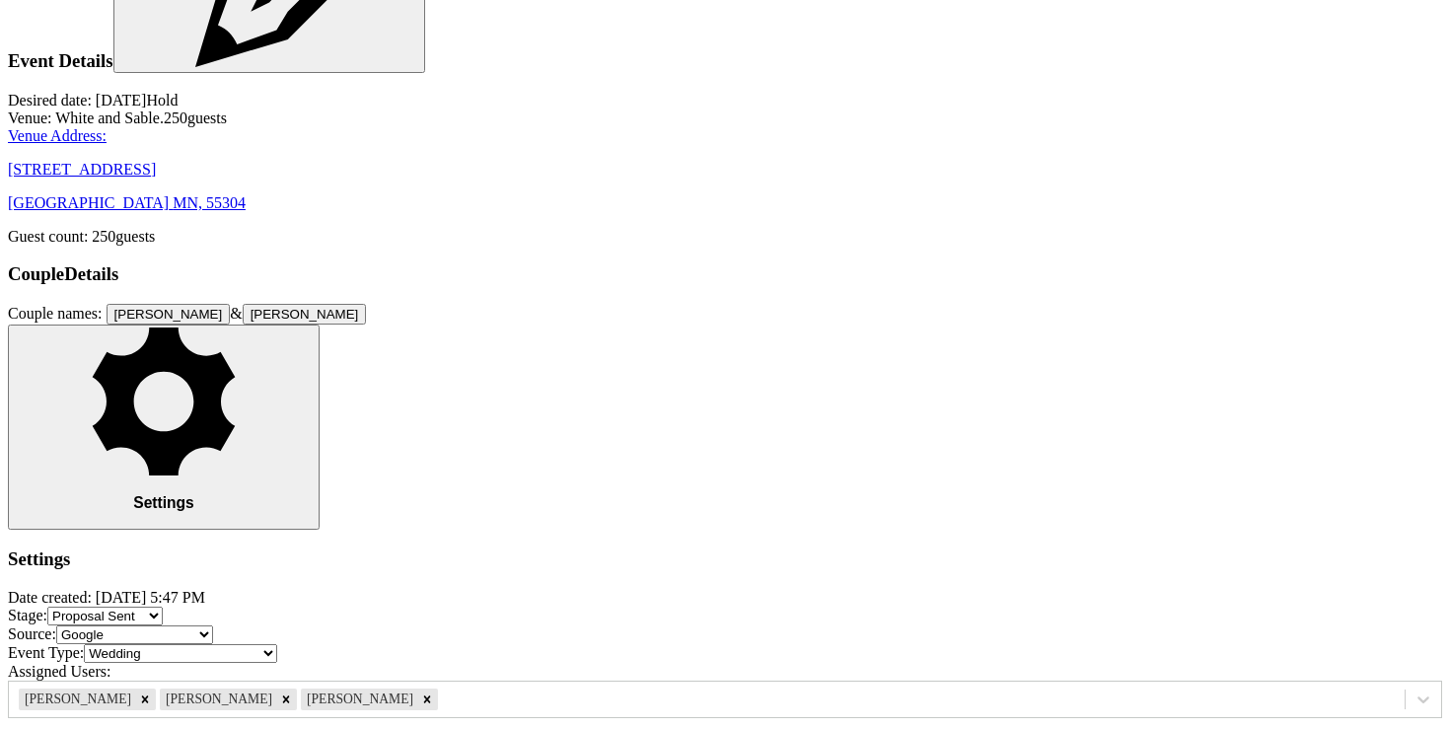
checkbox input "true"
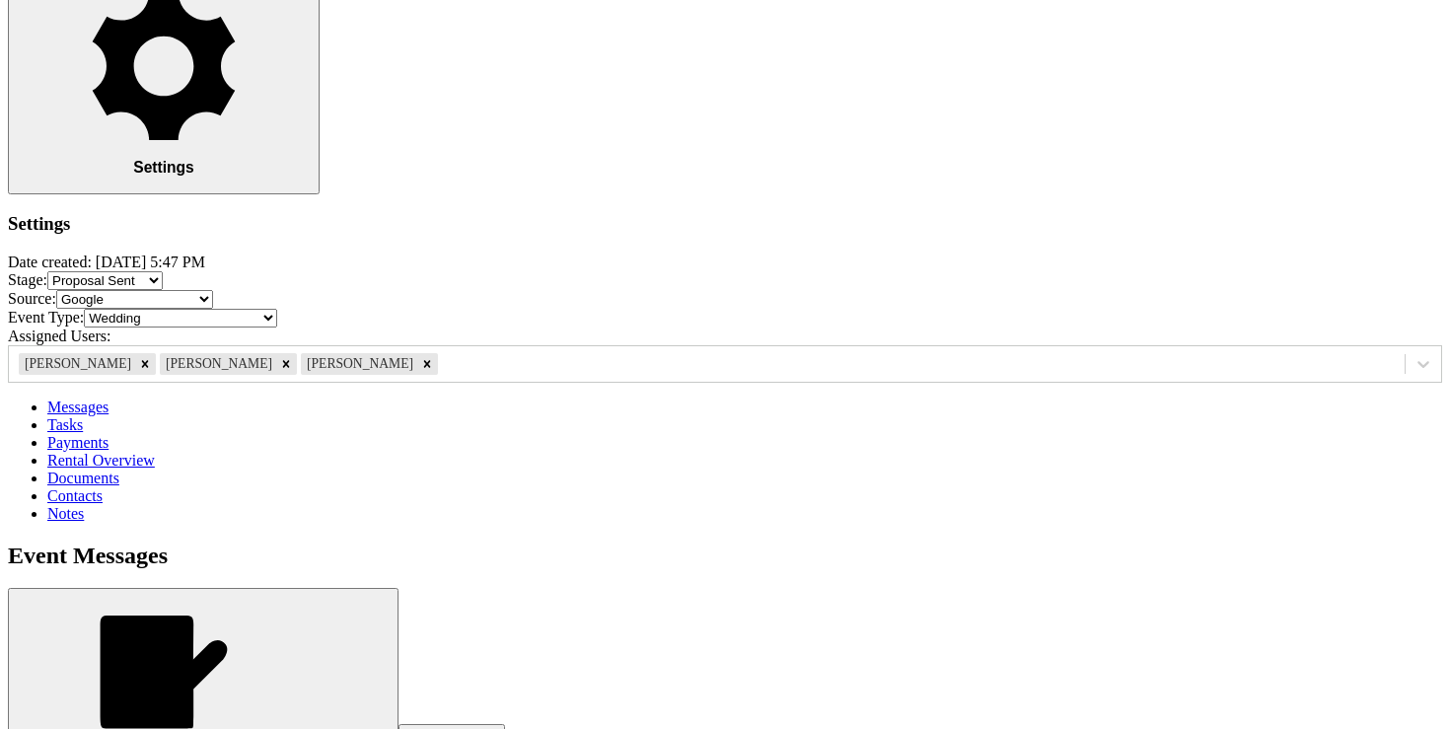
scroll to position [2547, 0]
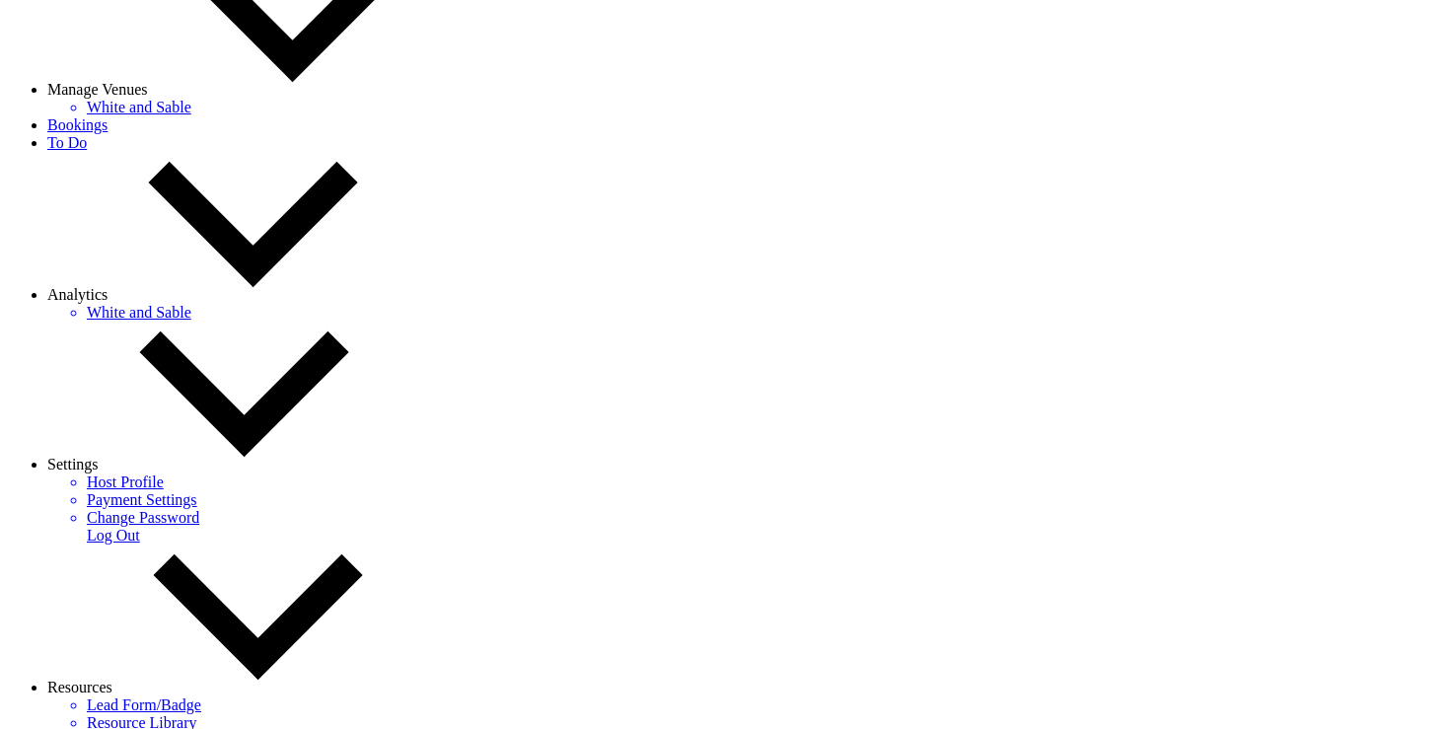
scroll to position [0, 0]
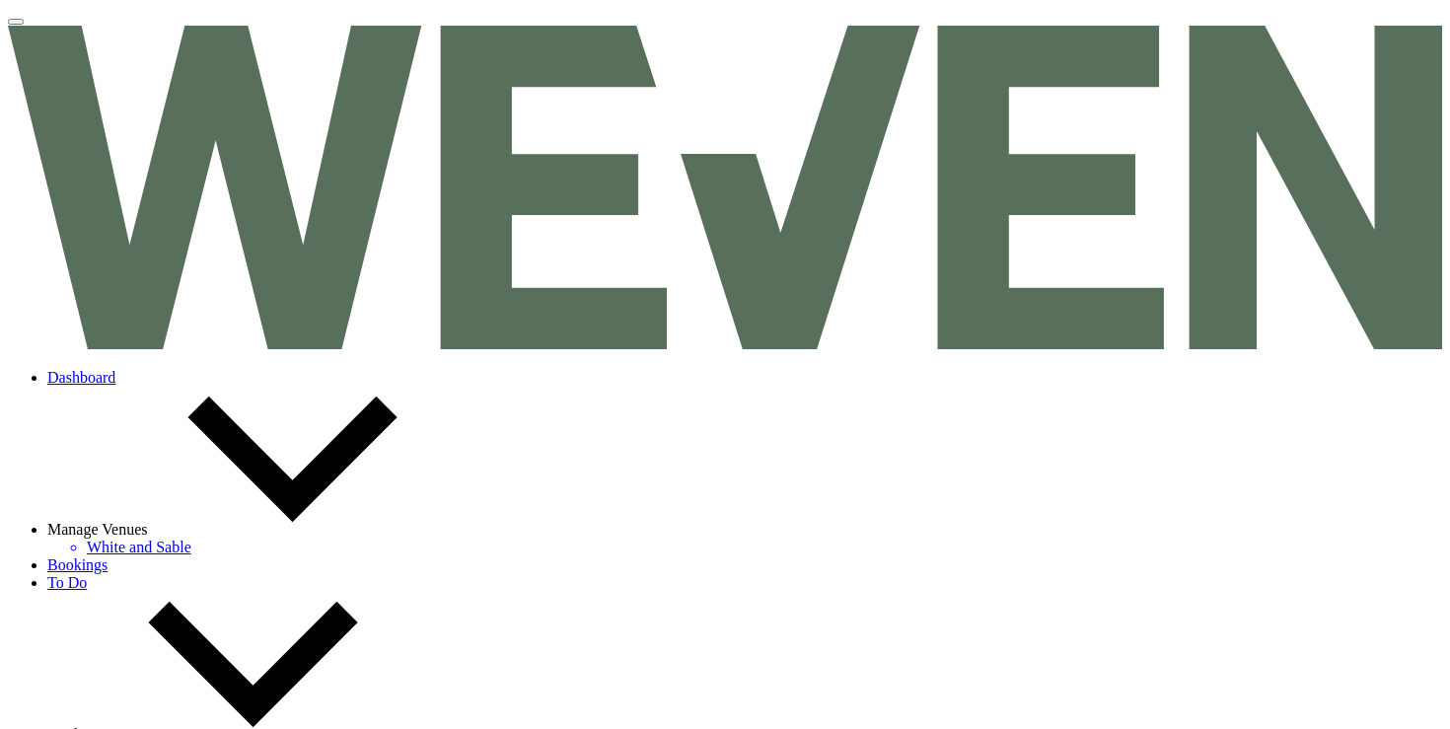
click at [115, 369] on link "Dashboard" at bounding box center [81, 377] width 68 height 17
